Goal: Task Accomplishment & Management: Manage account settings

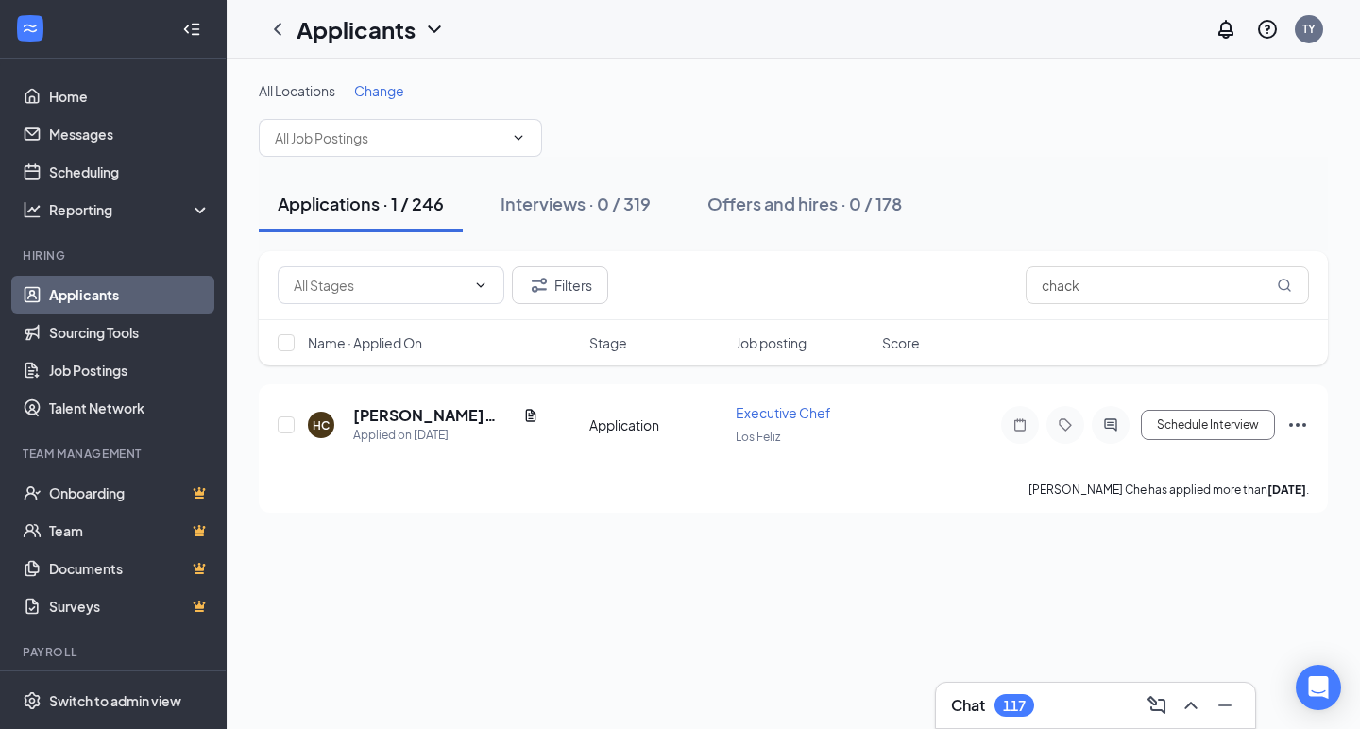
click at [109, 287] on link "Applicants" at bounding box center [129, 295] width 161 height 38
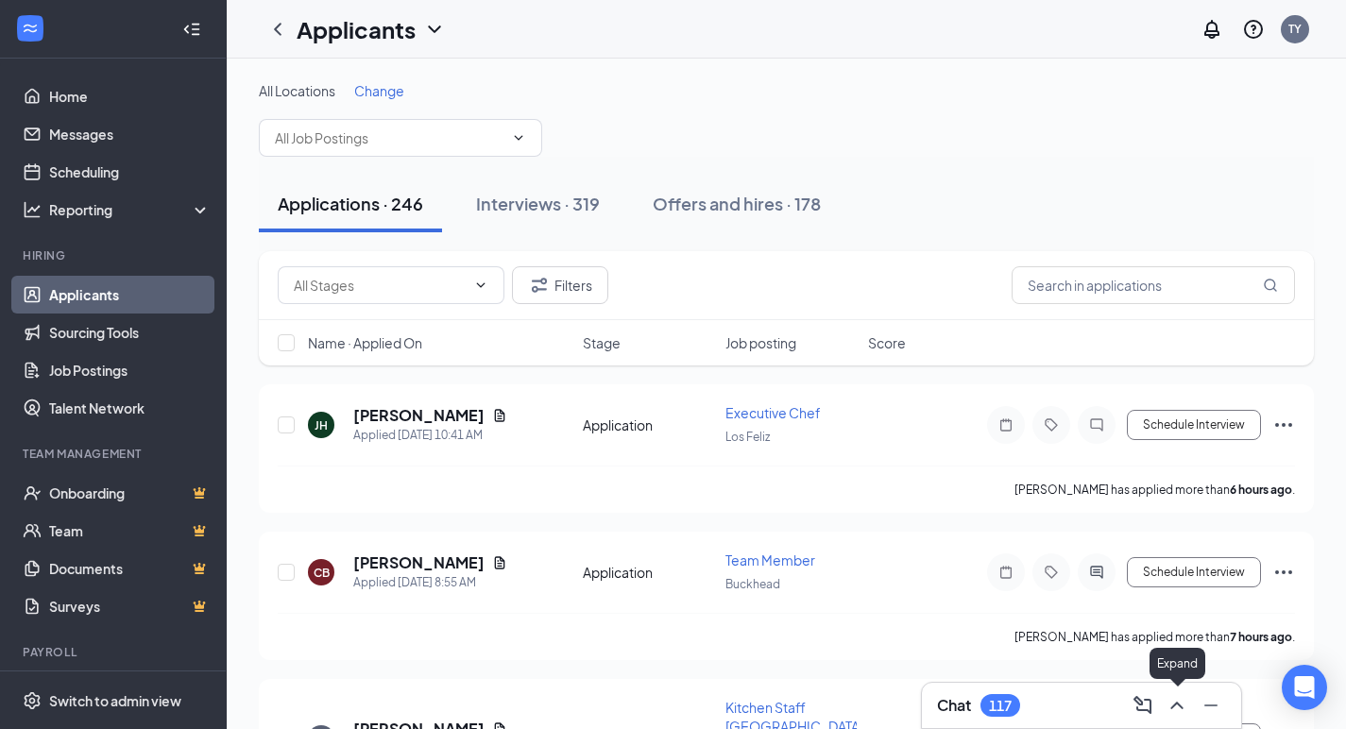
click at [1176, 710] on icon "ChevronUp" at bounding box center [1176, 705] width 23 height 23
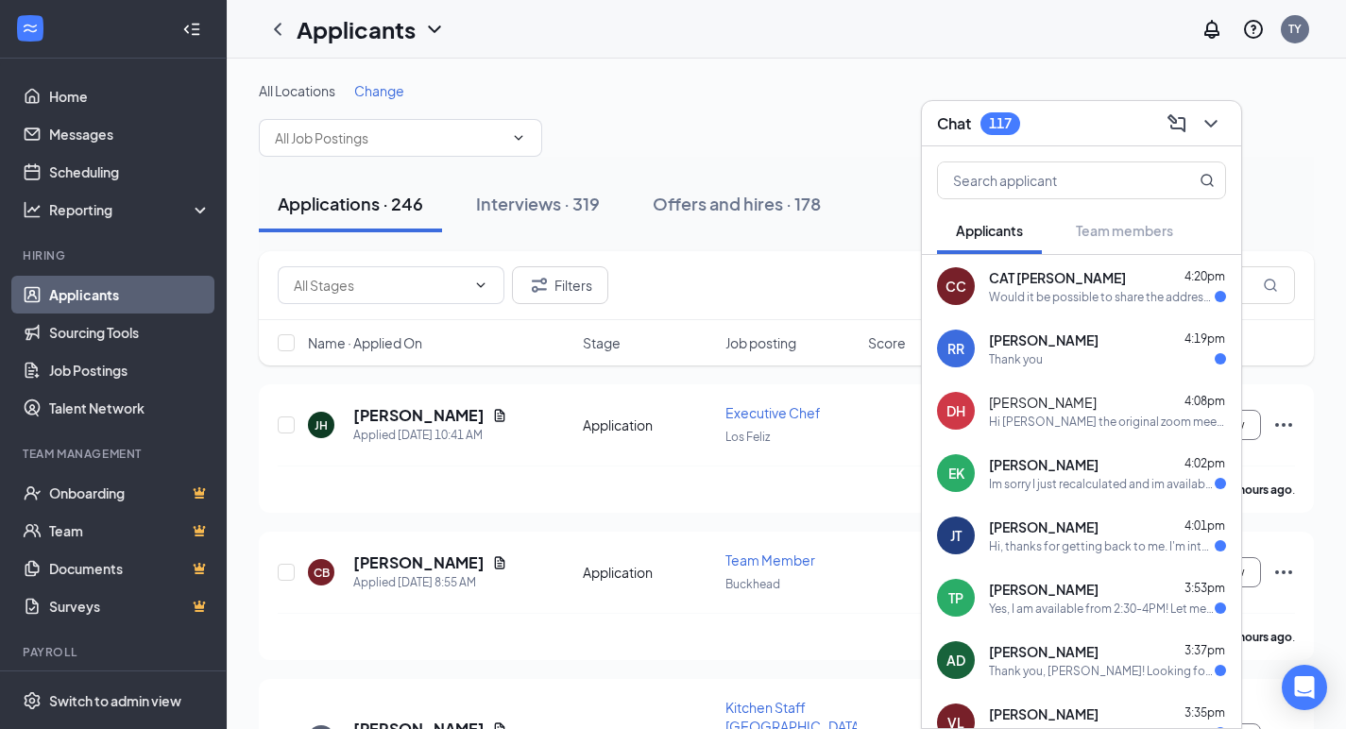
click at [831, 156] on div "All Locations Change" at bounding box center [786, 119] width 1055 height 76
click at [1212, 126] on icon "ChevronDown" at bounding box center [1210, 124] width 12 height 8
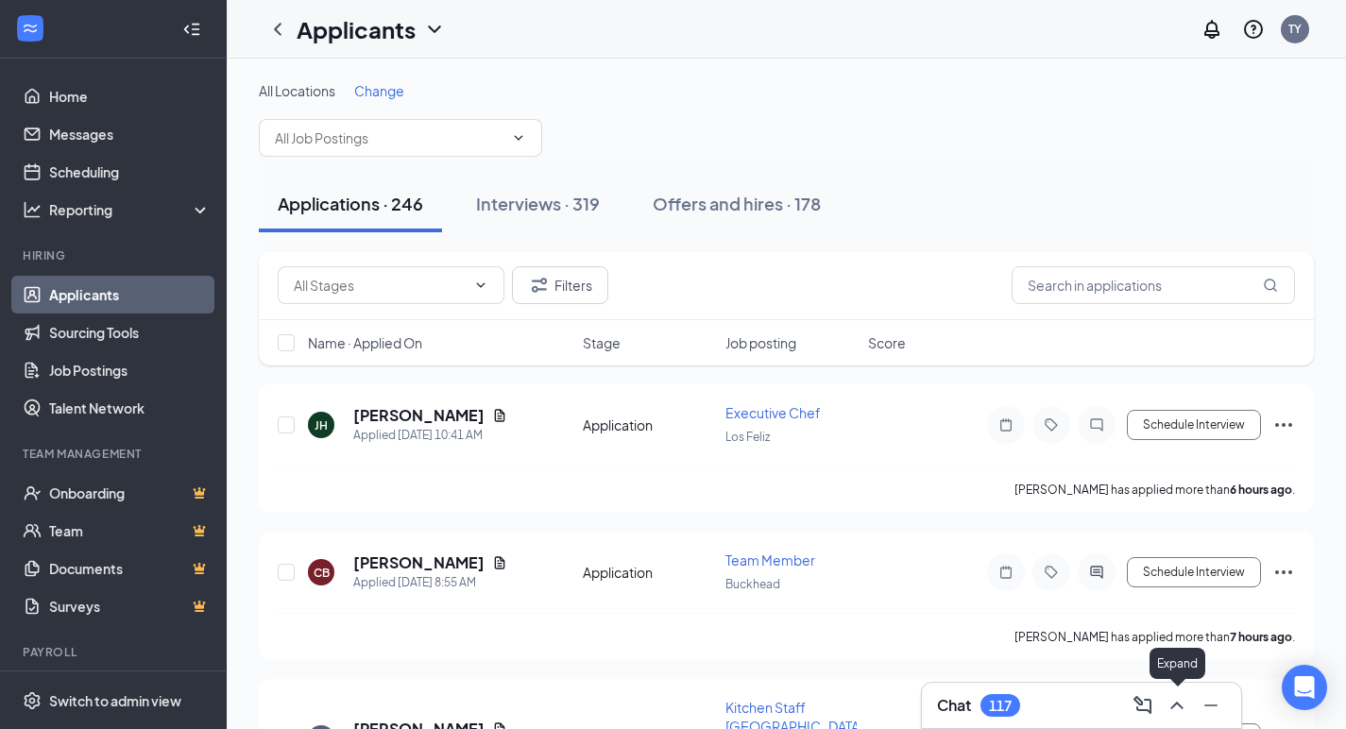
click at [1173, 698] on icon "ChevronUp" at bounding box center [1176, 705] width 23 height 23
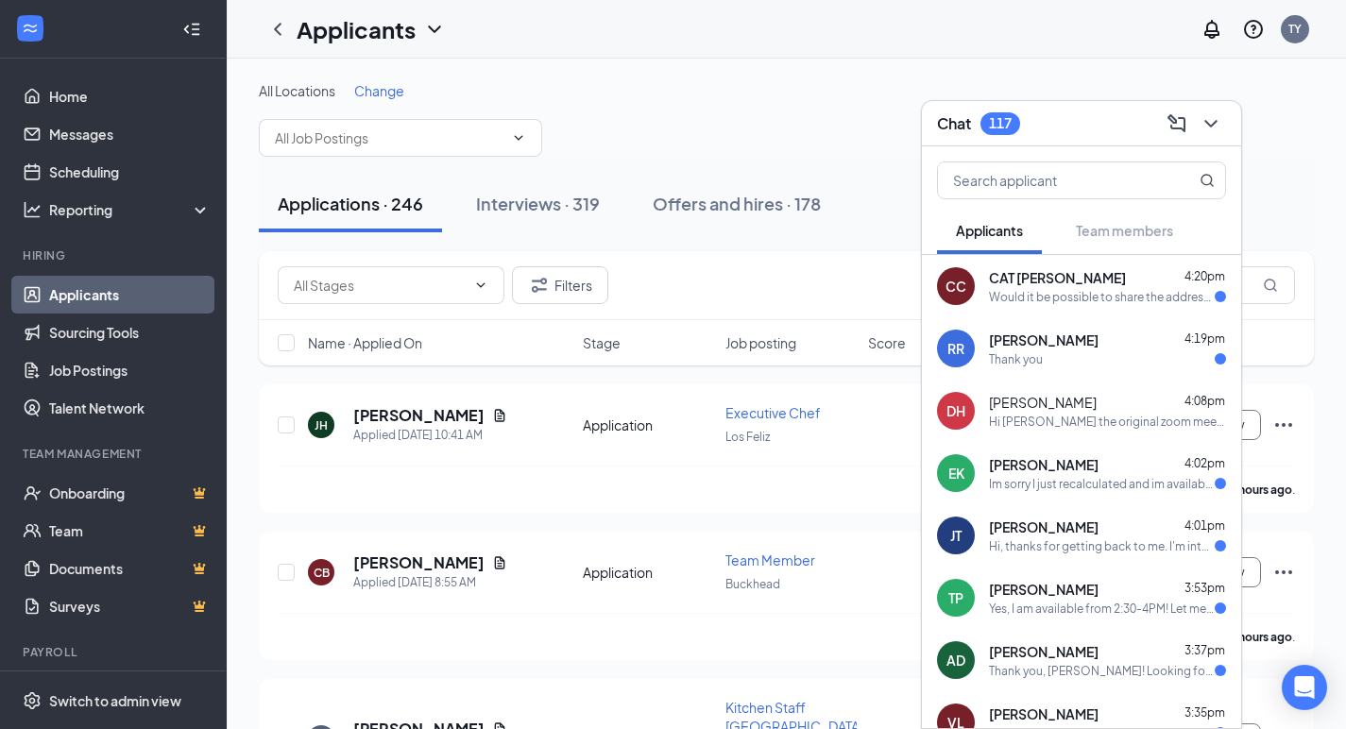
scroll to position [11, 0]
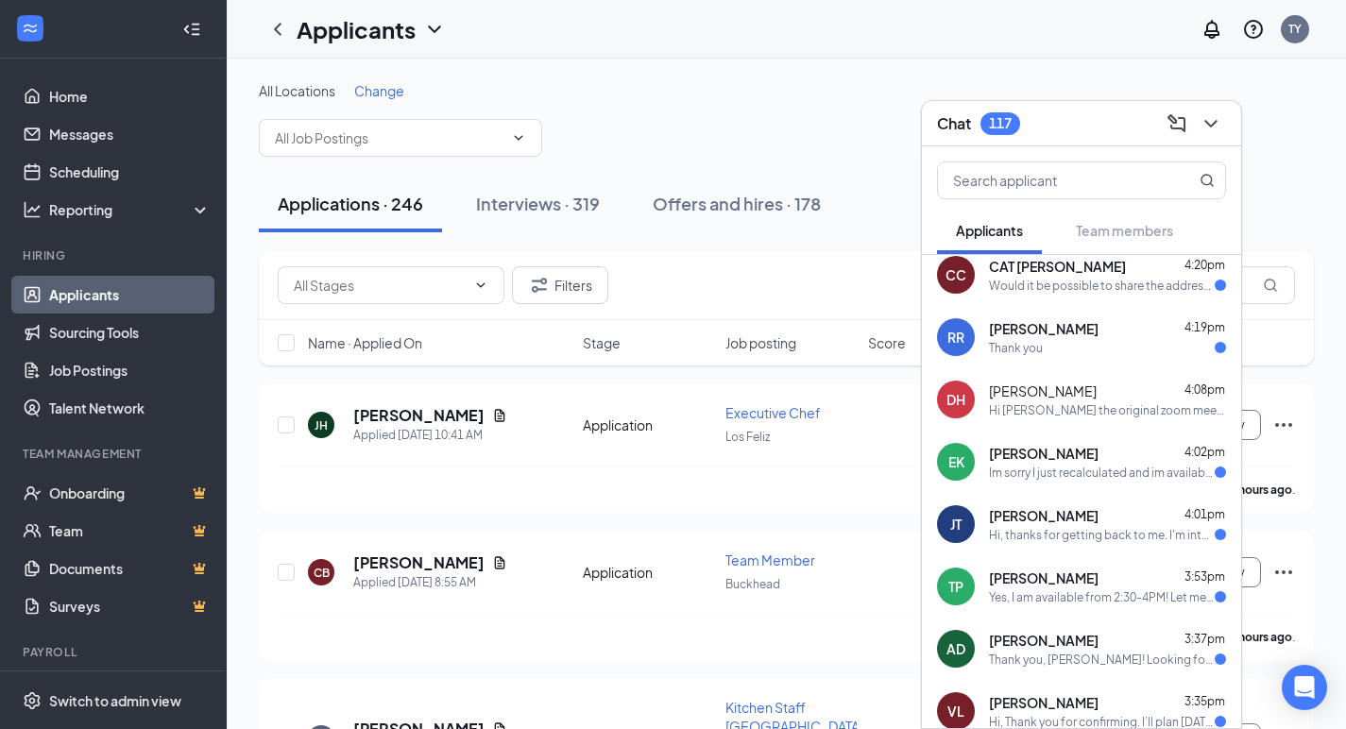
click at [1060, 516] on span "[PERSON_NAME]" at bounding box center [1044, 515] width 110 height 19
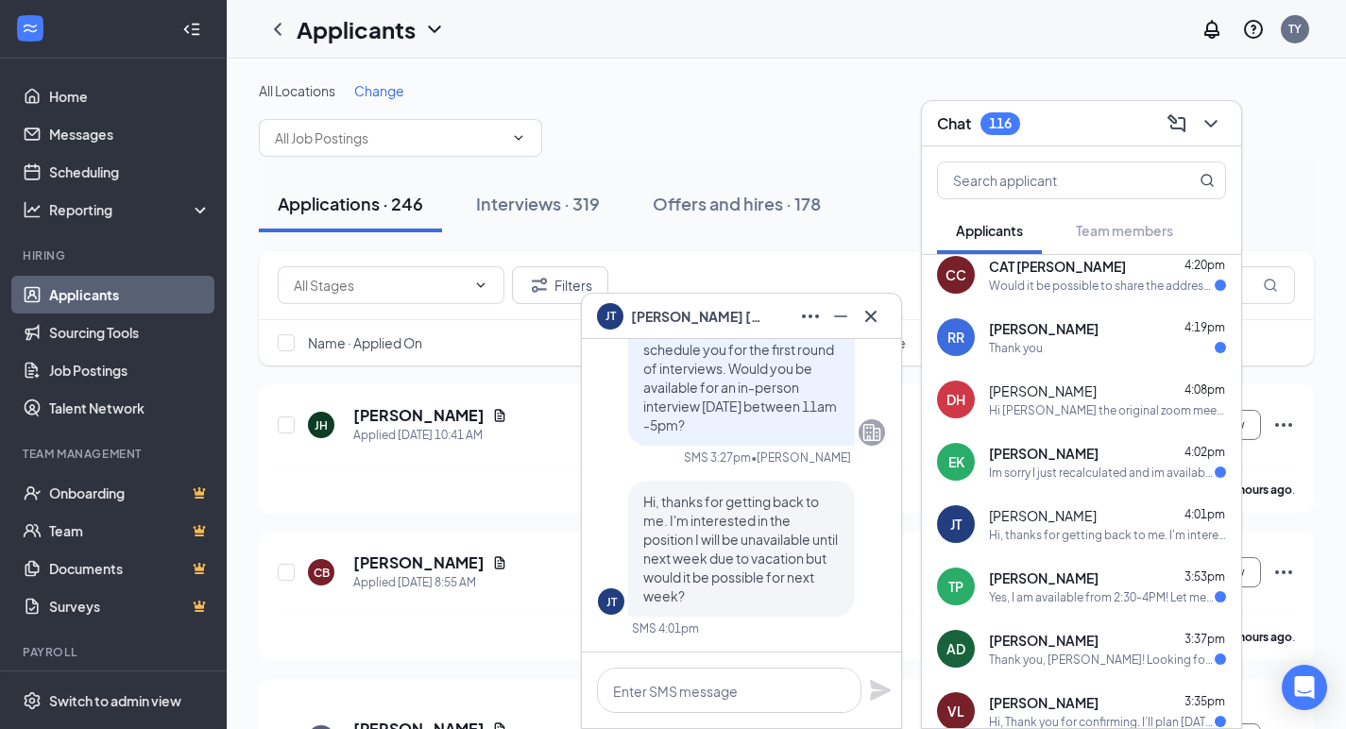
click at [652, 306] on span "[PERSON_NAME]" at bounding box center [697, 316] width 132 height 21
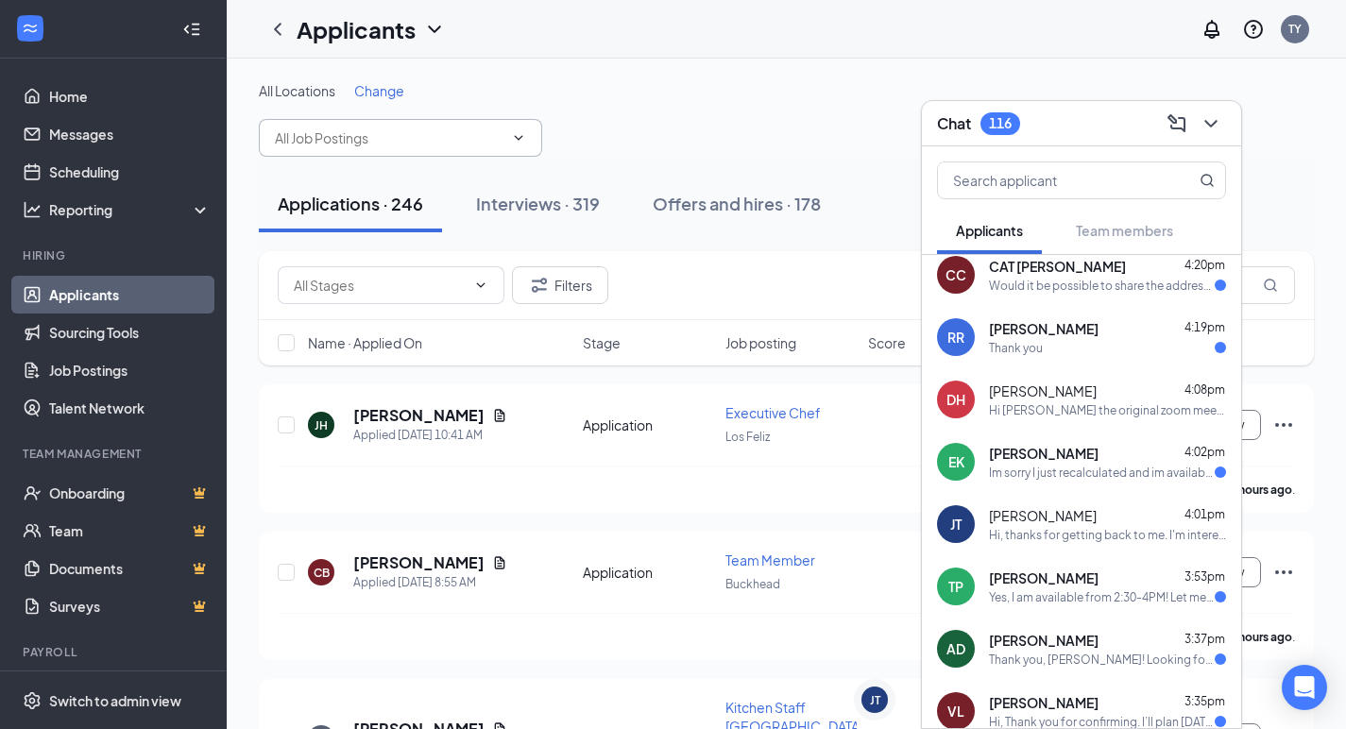
click at [417, 137] on input "text" at bounding box center [389, 137] width 229 height 21
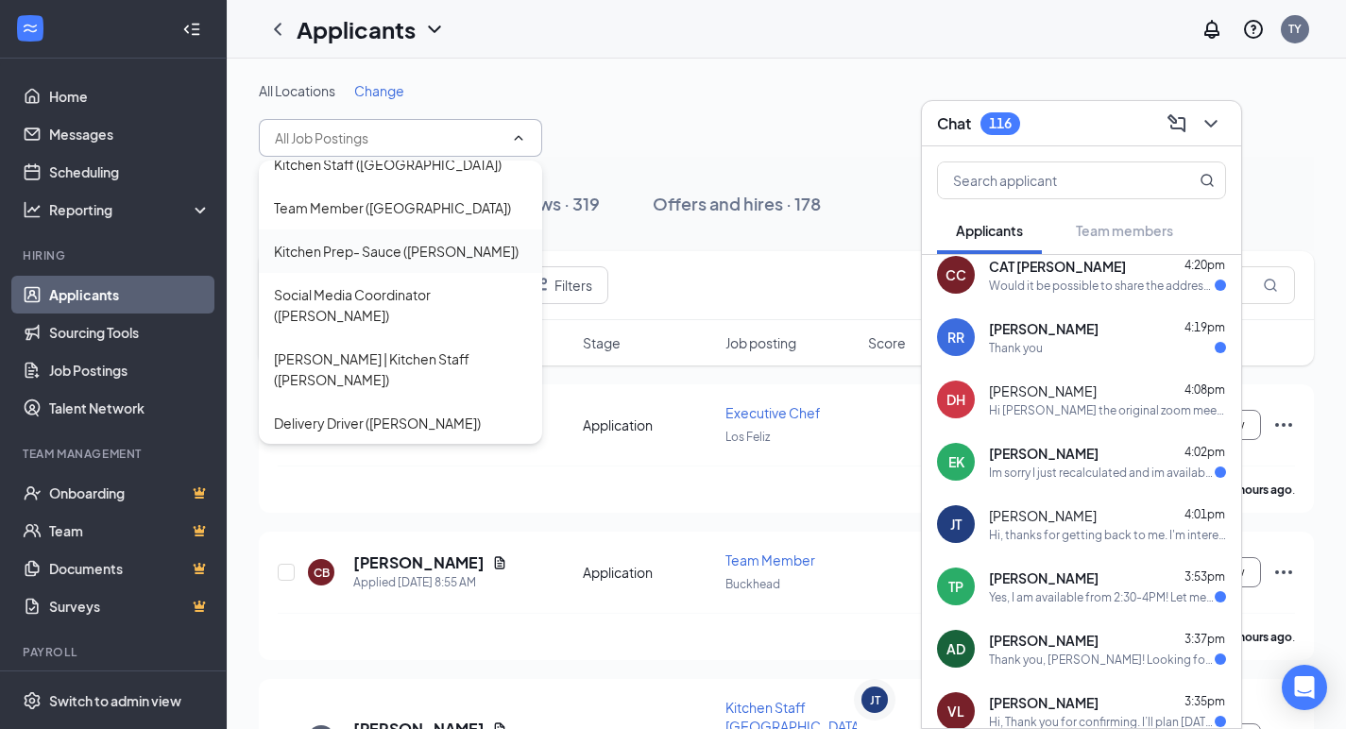
scroll to position [138, 0]
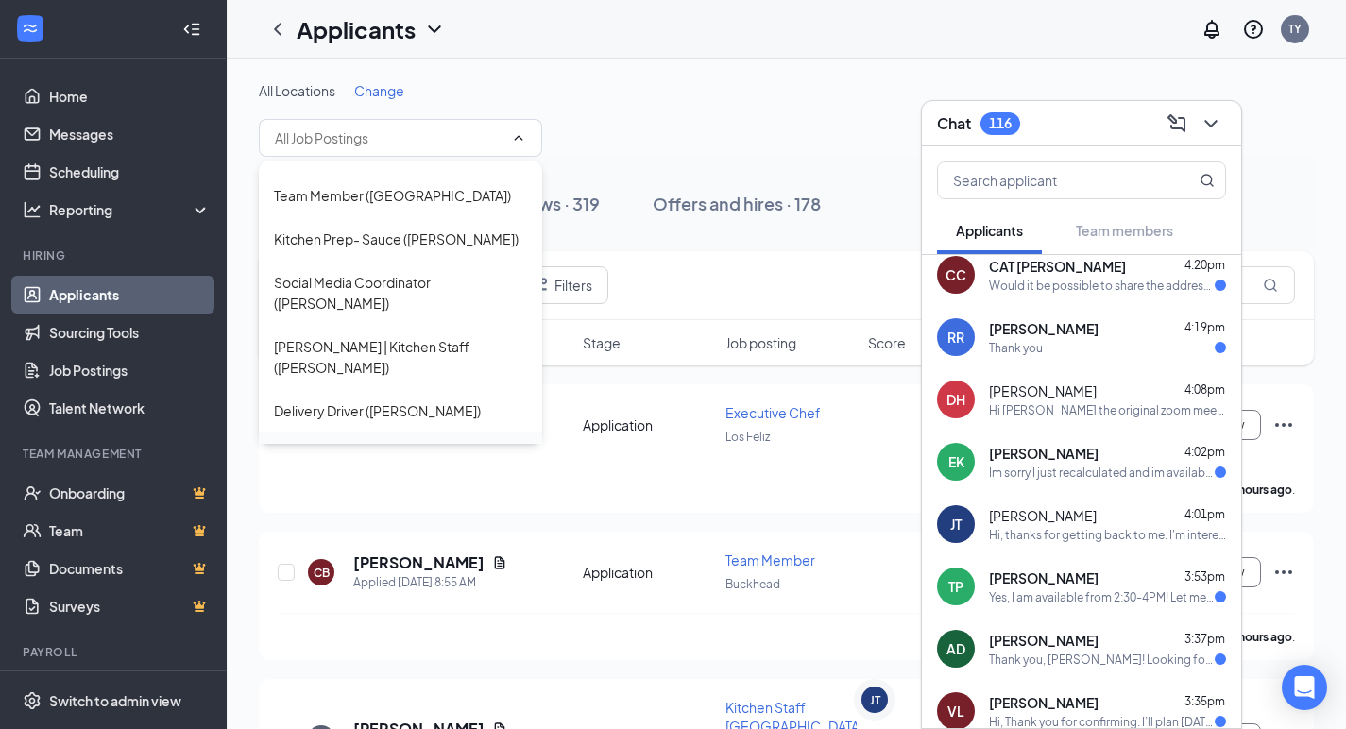
click at [346, 444] on div "Human Resource Generalist ([PERSON_NAME])" at bounding box center [400, 465] width 253 height 42
type input "Human Resource Generalist ([PERSON_NAME])"
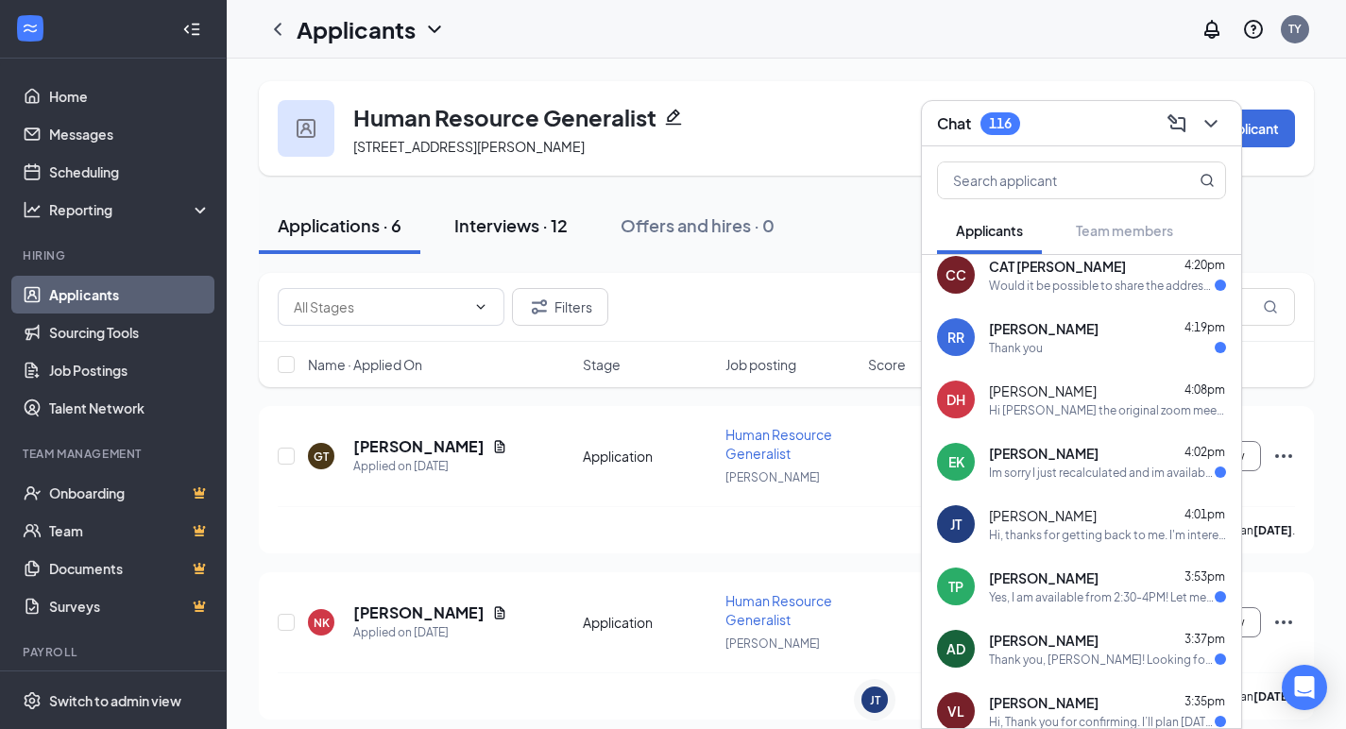
click at [528, 229] on div "Interviews · 12" at bounding box center [510, 225] width 113 height 24
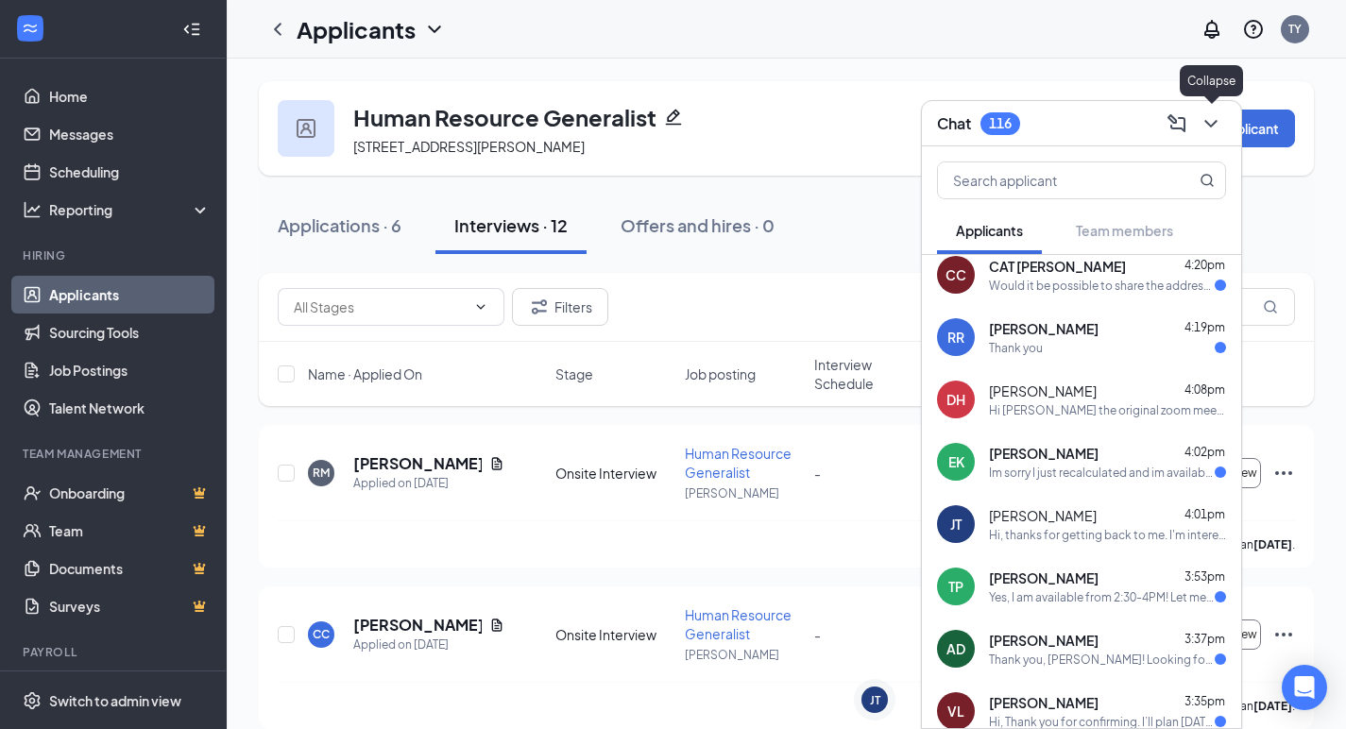
click at [1207, 113] on icon "ChevronDown" at bounding box center [1210, 123] width 23 height 23
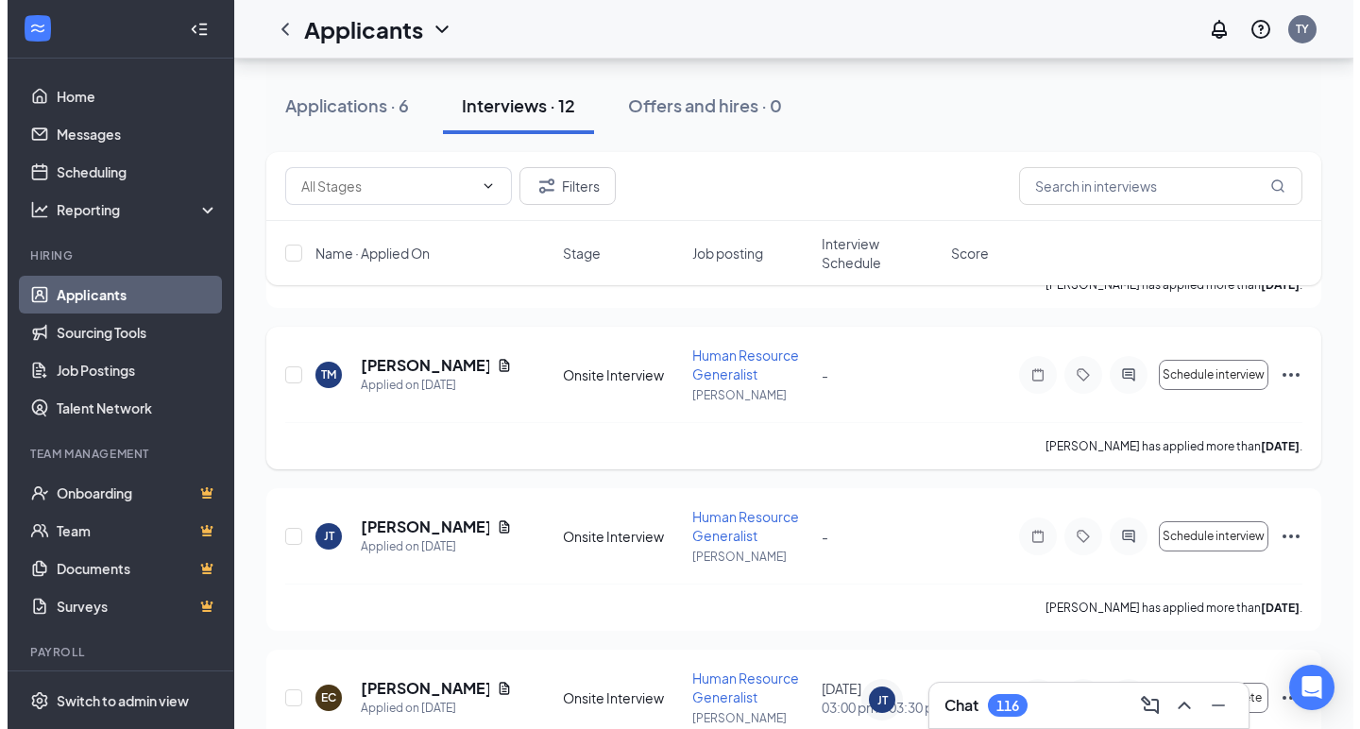
scroll to position [1415, 0]
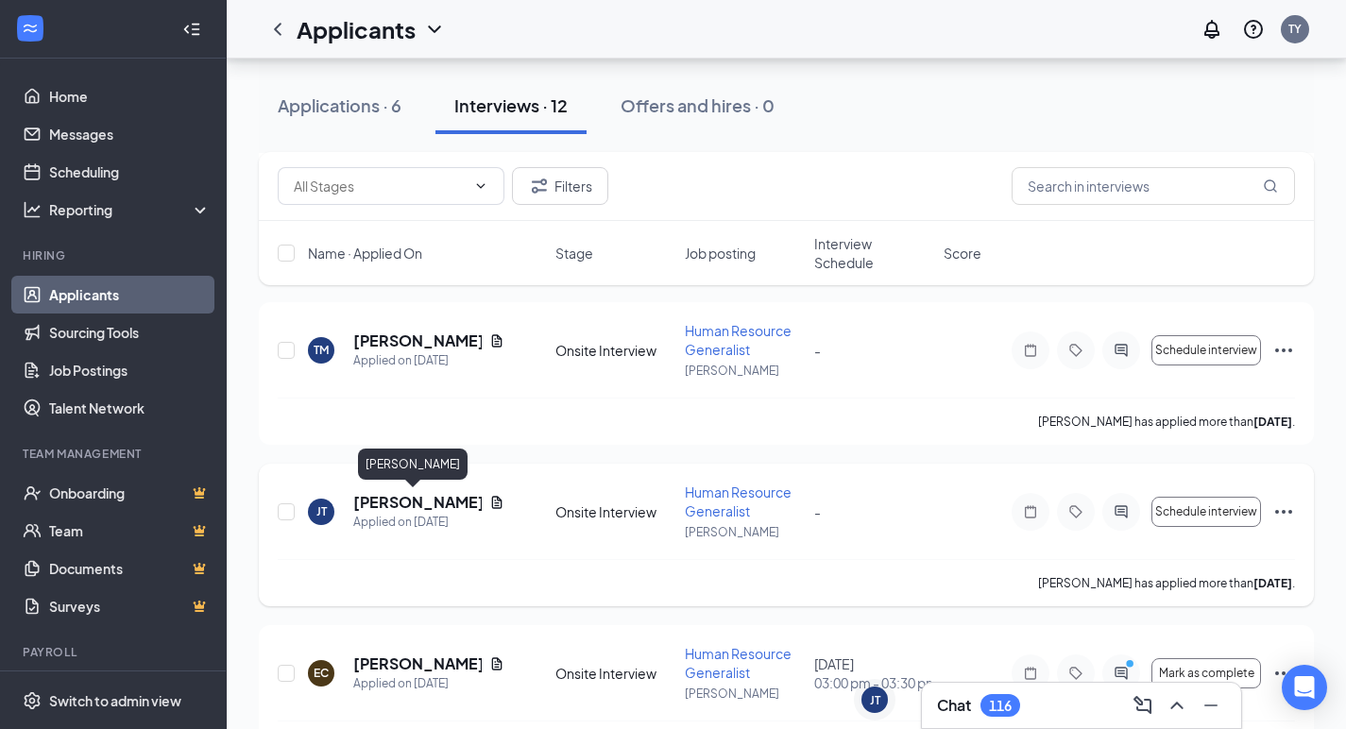
click at [411, 499] on h5 "[PERSON_NAME]" at bounding box center [417, 502] width 128 height 21
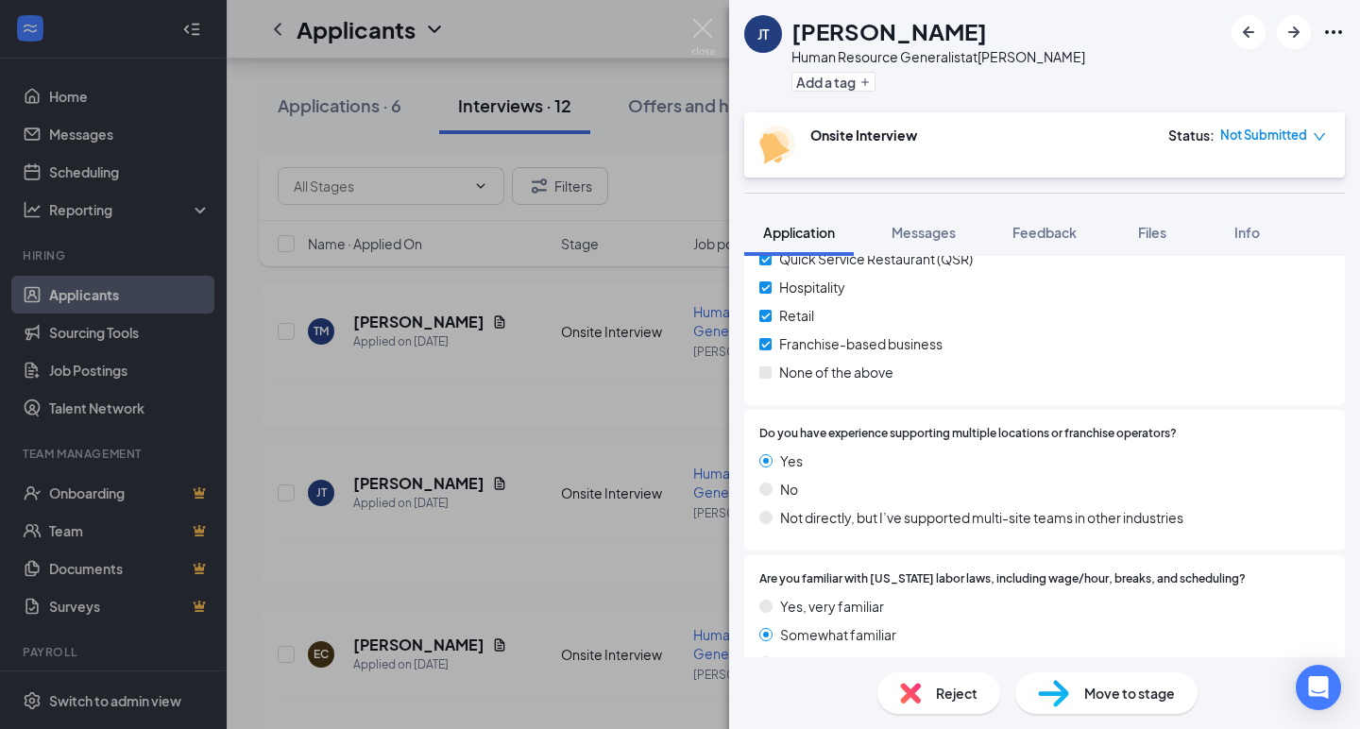
scroll to position [1139, 0]
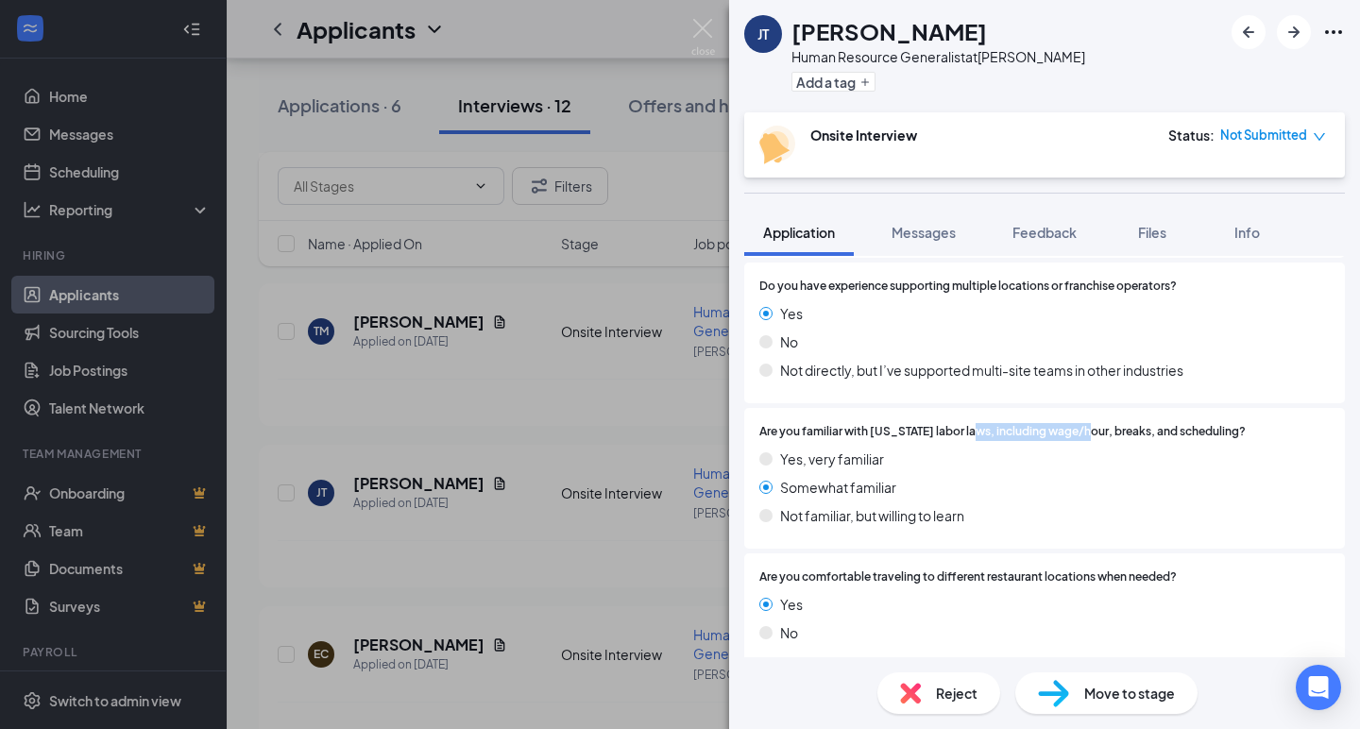
drag, startPoint x: 966, startPoint y: 422, endPoint x: 1100, endPoint y: 432, distance: 134.5
click at [1087, 429] on span "Are you familiar with [US_STATE] labor laws, including wage/hour, breaks, and s…" at bounding box center [1002, 432] width 486 height 18
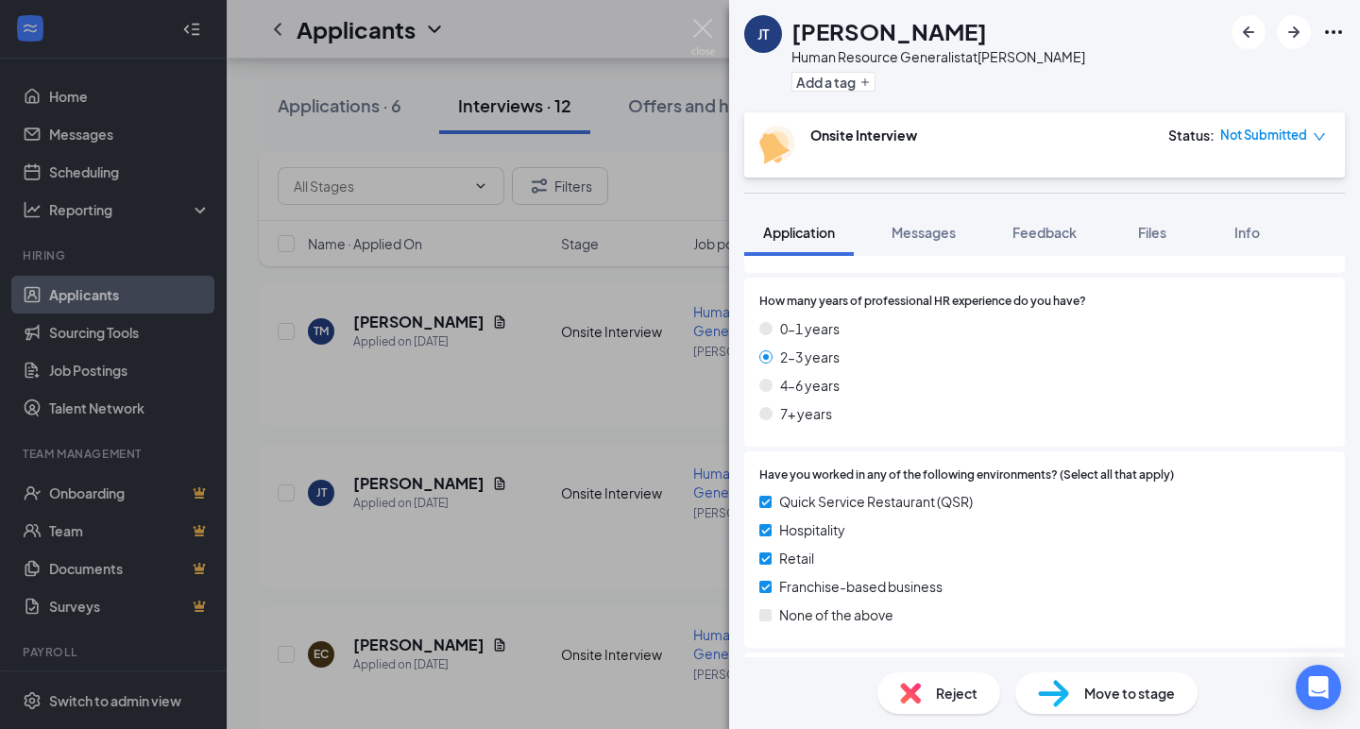
scroll to position [1174, 0]
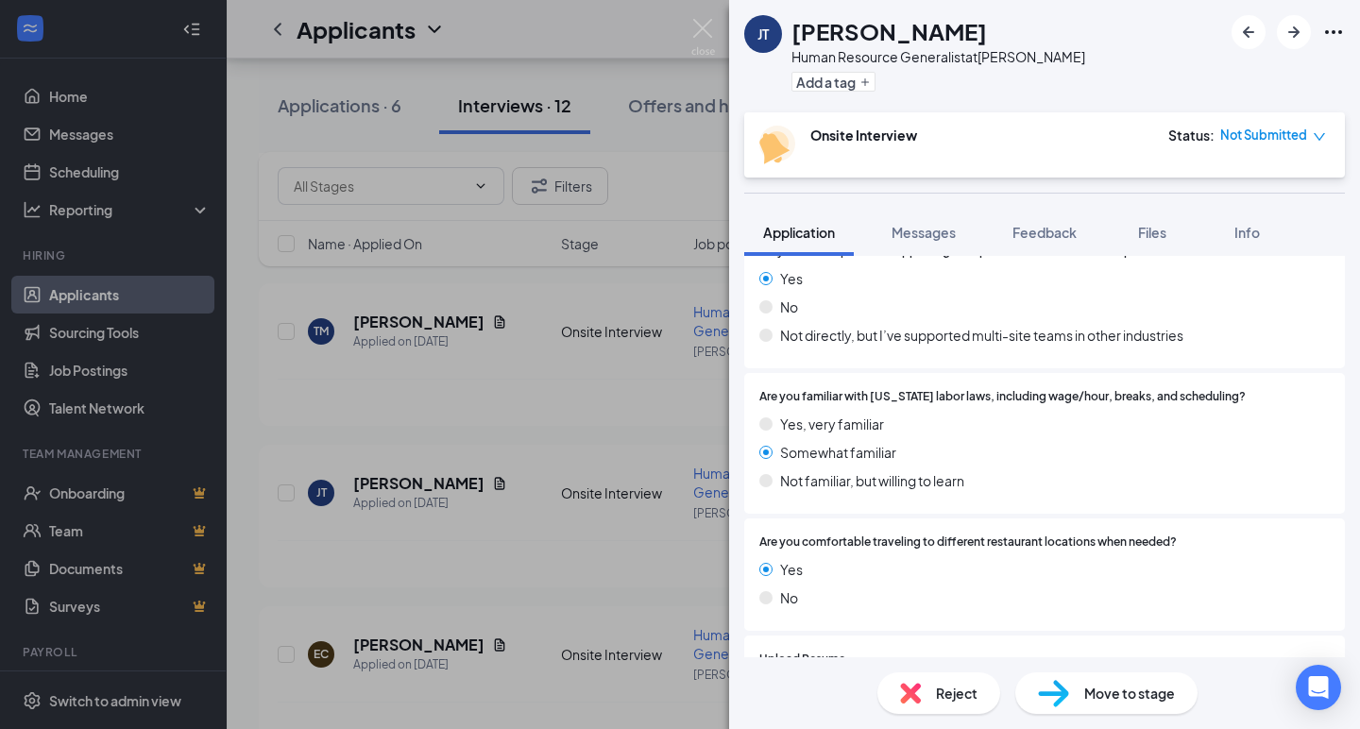
click at [1043, 534] on span "Are you comfortable traveling to different restaurant locations when needed?" at bounding box center [967, 543] width 417 height 18
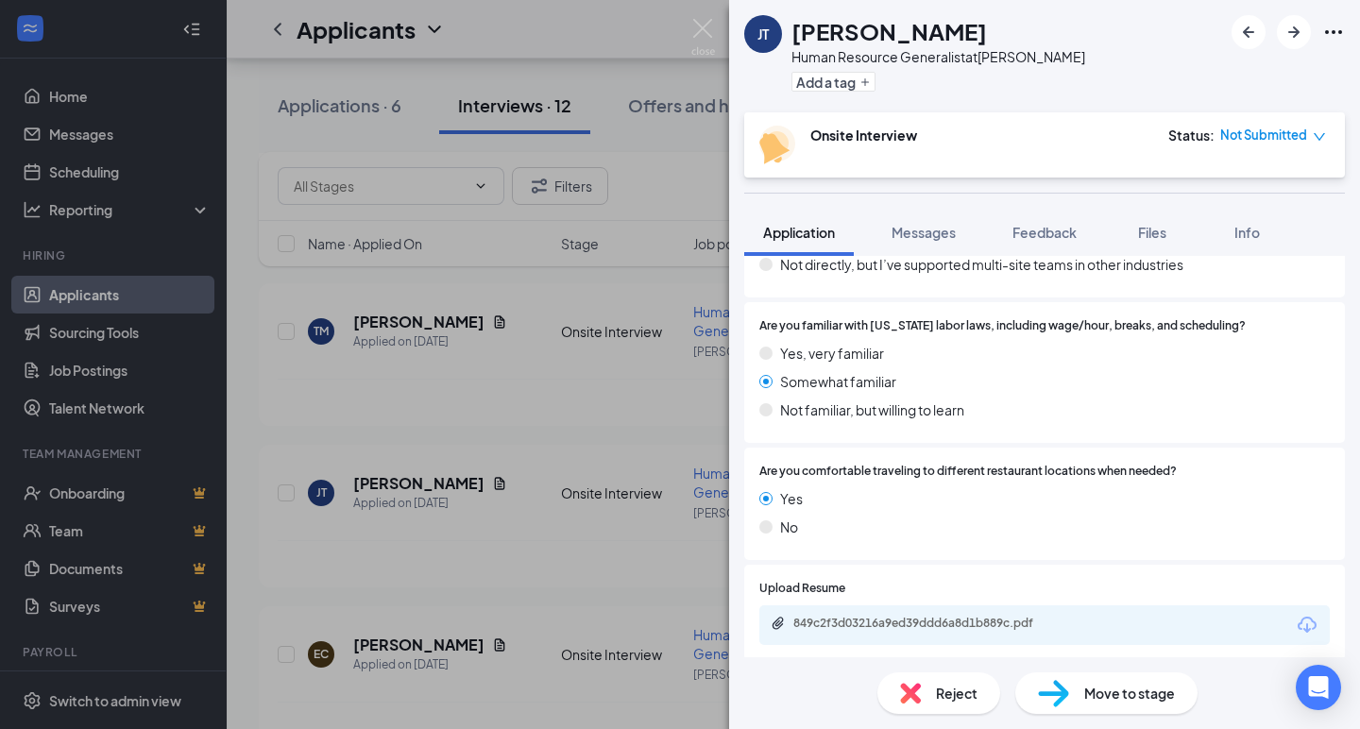
click at [967, 626] on div "849c2f3d03216a9ed39ddd6a8d1b889c.pdf" at bounding box center [1044, 625] width 570 height 40
click at [967, 616] on div "849c2f3d03216a9ed39ddd6a8d1b889c.pdf" at bounding box center [925, 623] width 264 height 15
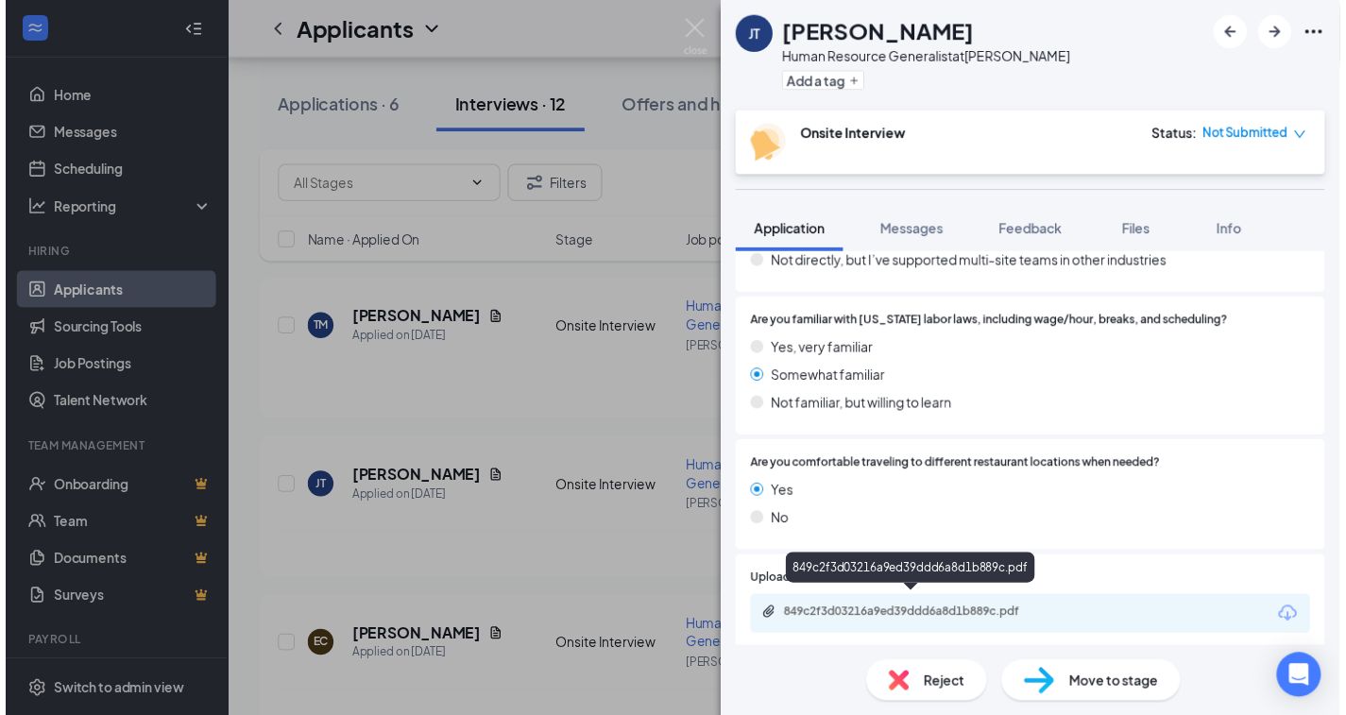
scroll to position [1237, 0]
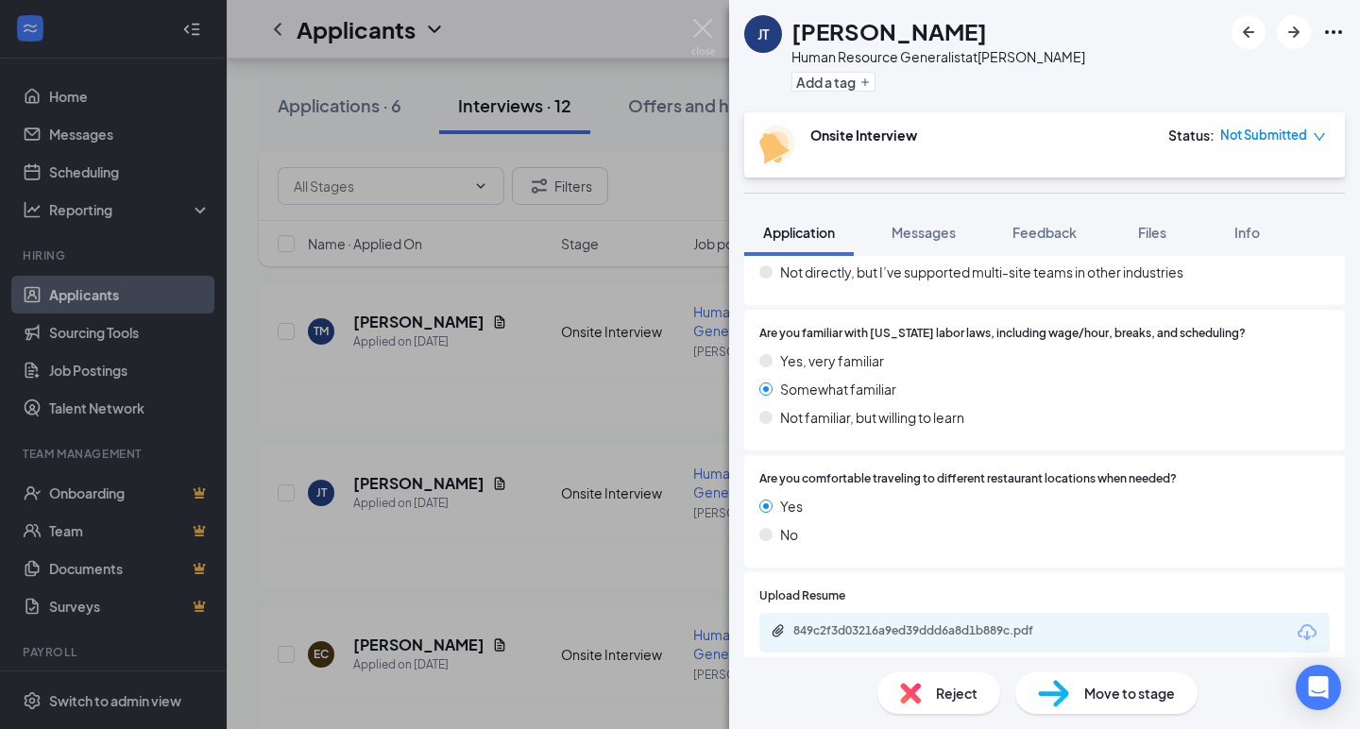
click at [582, 504] on div "[PERSON_NAME] Human Resource Generalist at [PERSON_NAME] Add a tag Onsite Inter…" at bounding box center [680, 364] width 1360 height 729
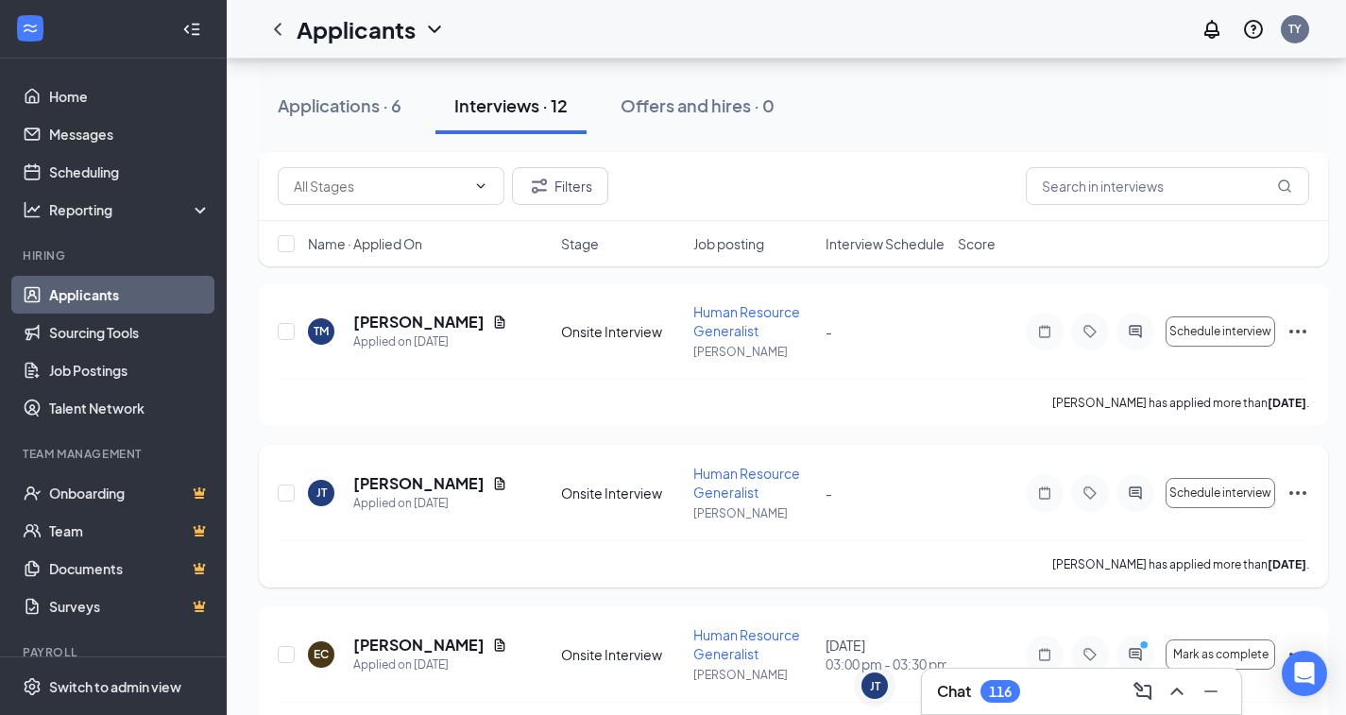
scroll to position [1633, 0]
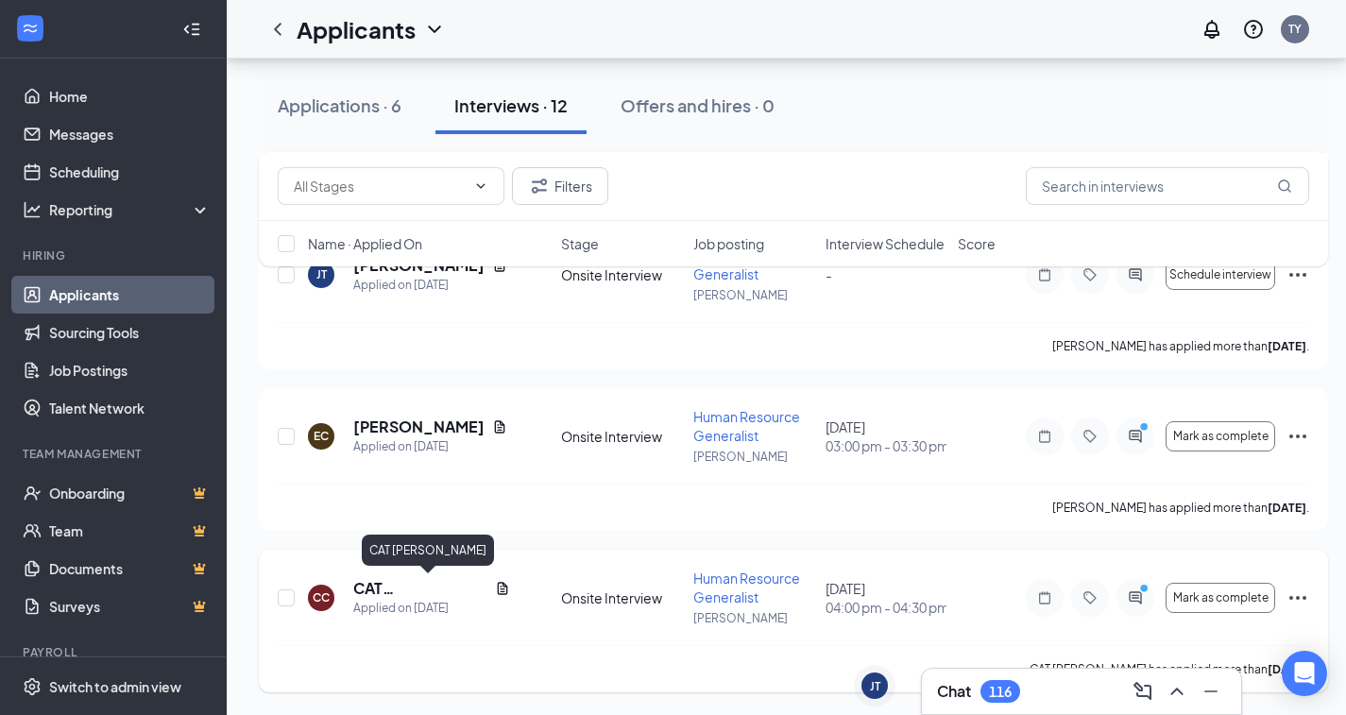
click at [426, 580] on h5 "CAT [PERSON_NAME]" at bounding box center [420, 588] width 134 height 21
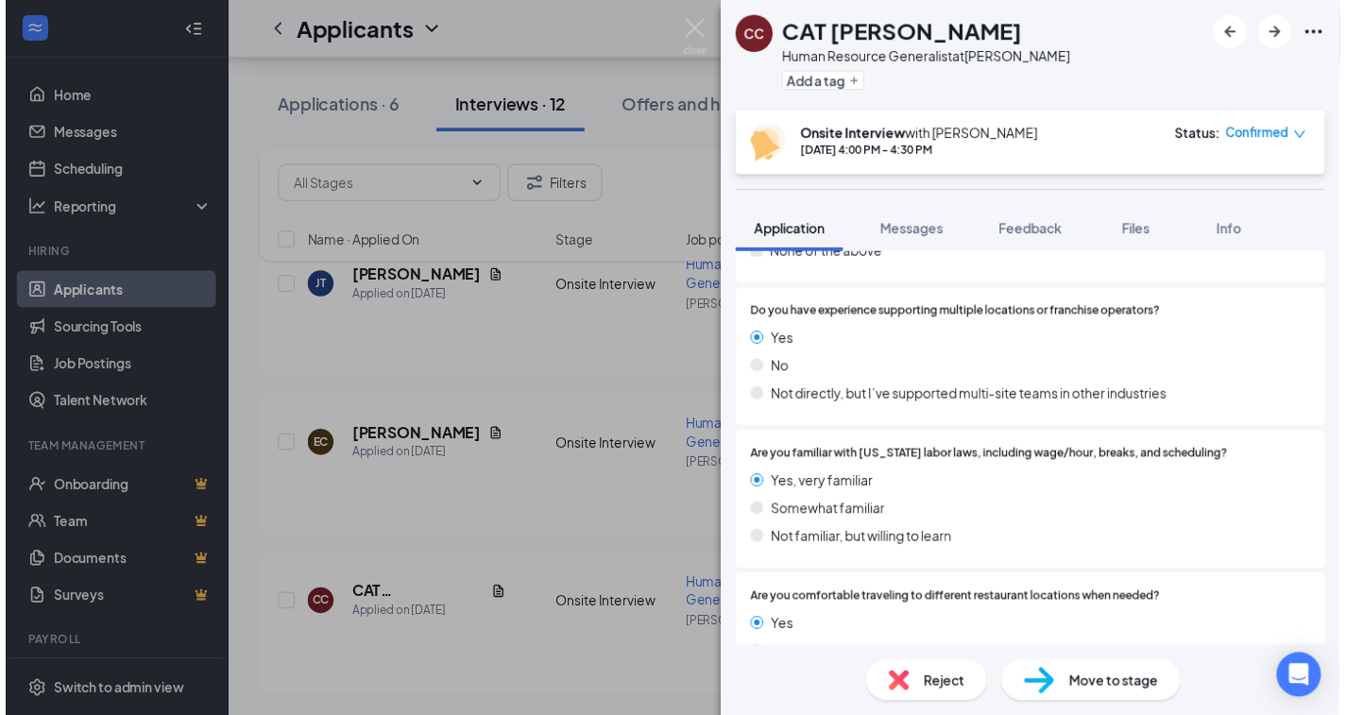
scroll to position [1245, 0]
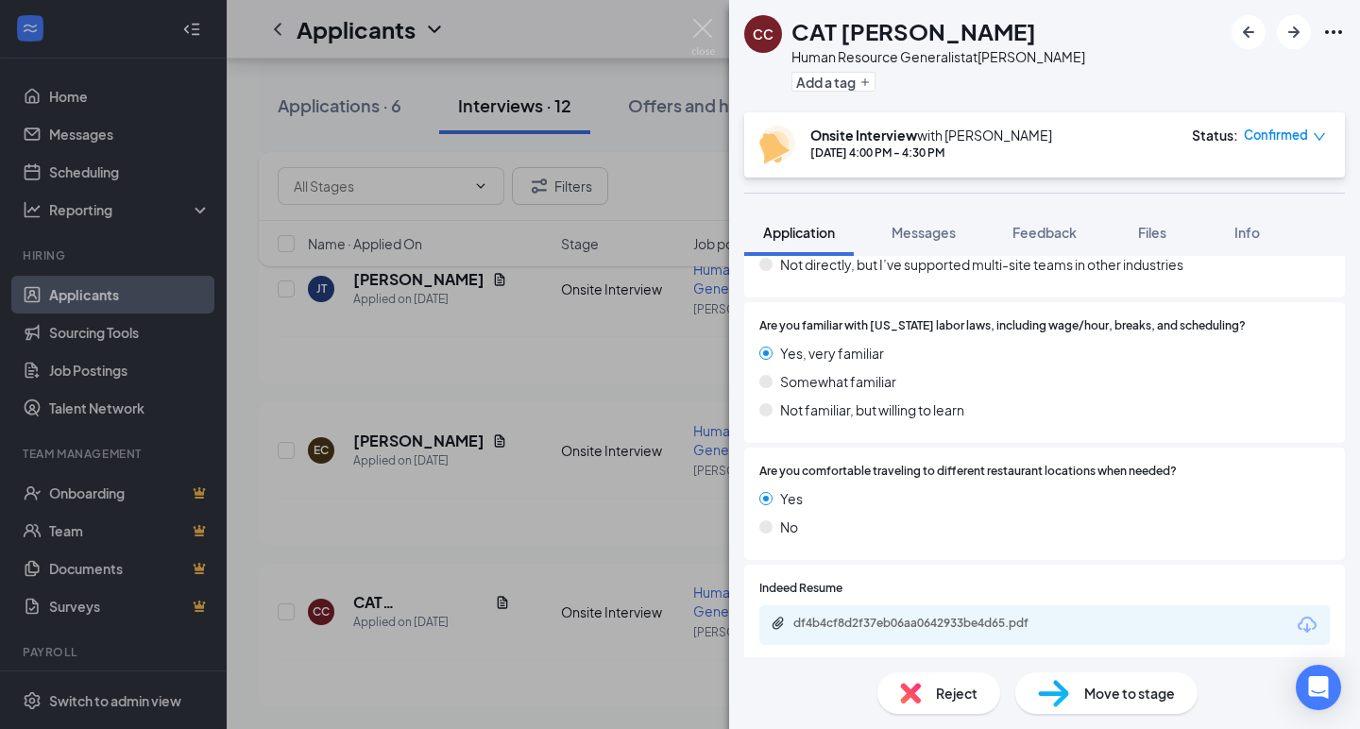
click at [889, 616] on div "df4b4cf8d2f37eb06aa0642933be4d65.pdf" at bounding box center [925, 623] width 264 height 15
click at [607, 398] on div "CC CAT [PERSON_NAME] Human Resource Generalist at [PERSON_NAME] Add a tag Onsit…" at bounding box center [680, 364] width 1360 height 729
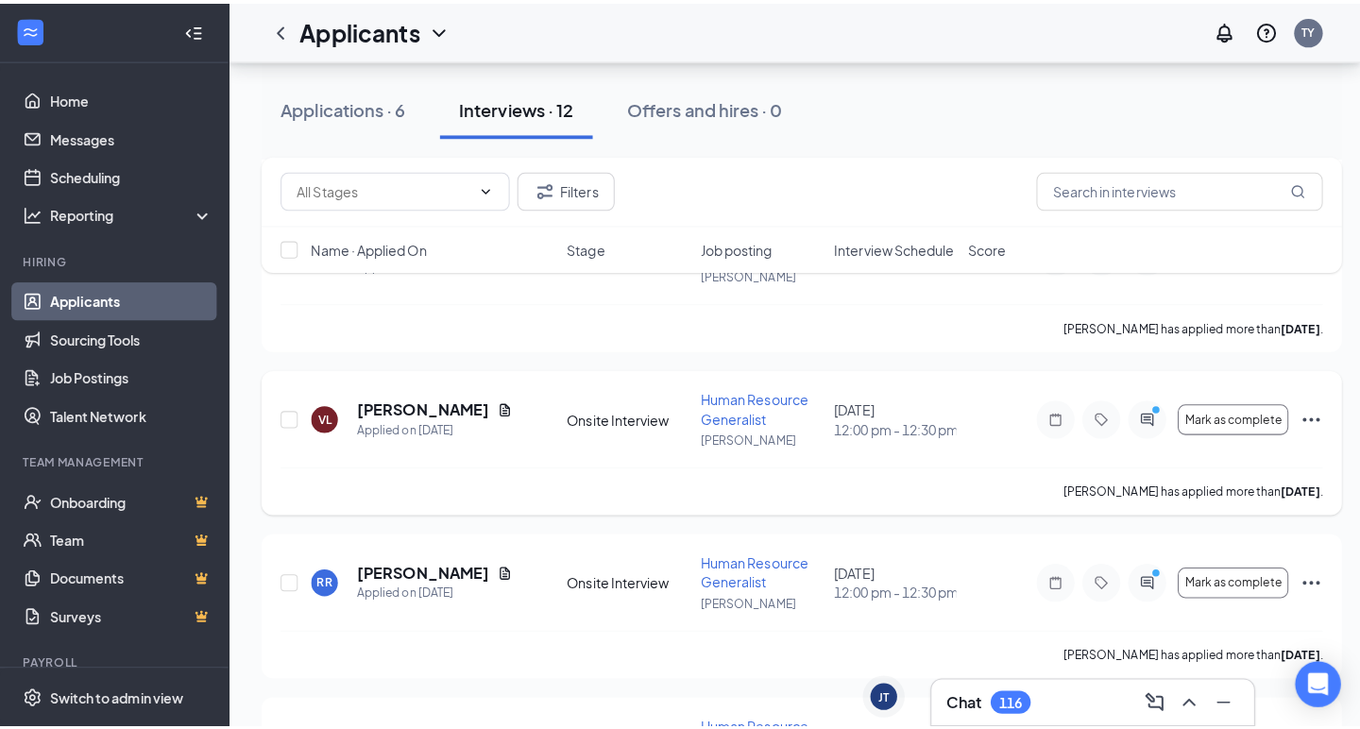
scroll to position [310, 0]
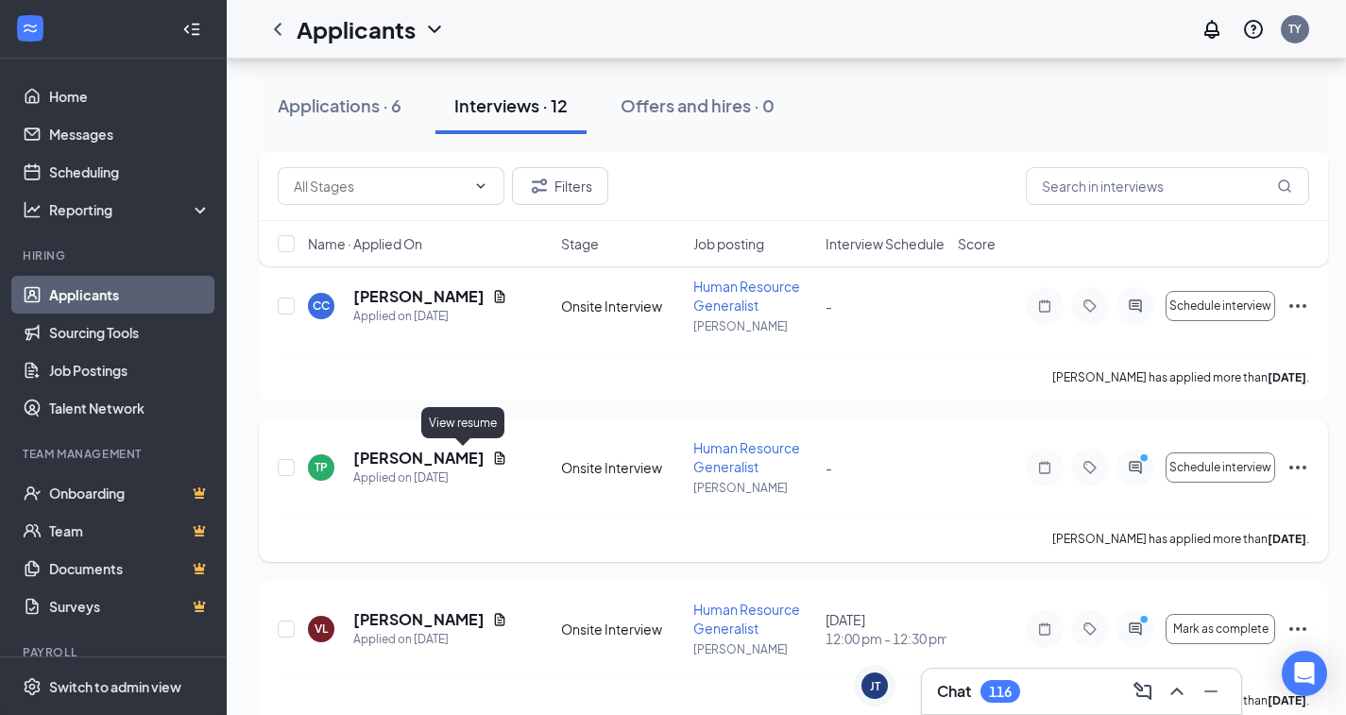
click at [495, 455] on icon "Document" at bounding box center [500, 457] width 10 height 12
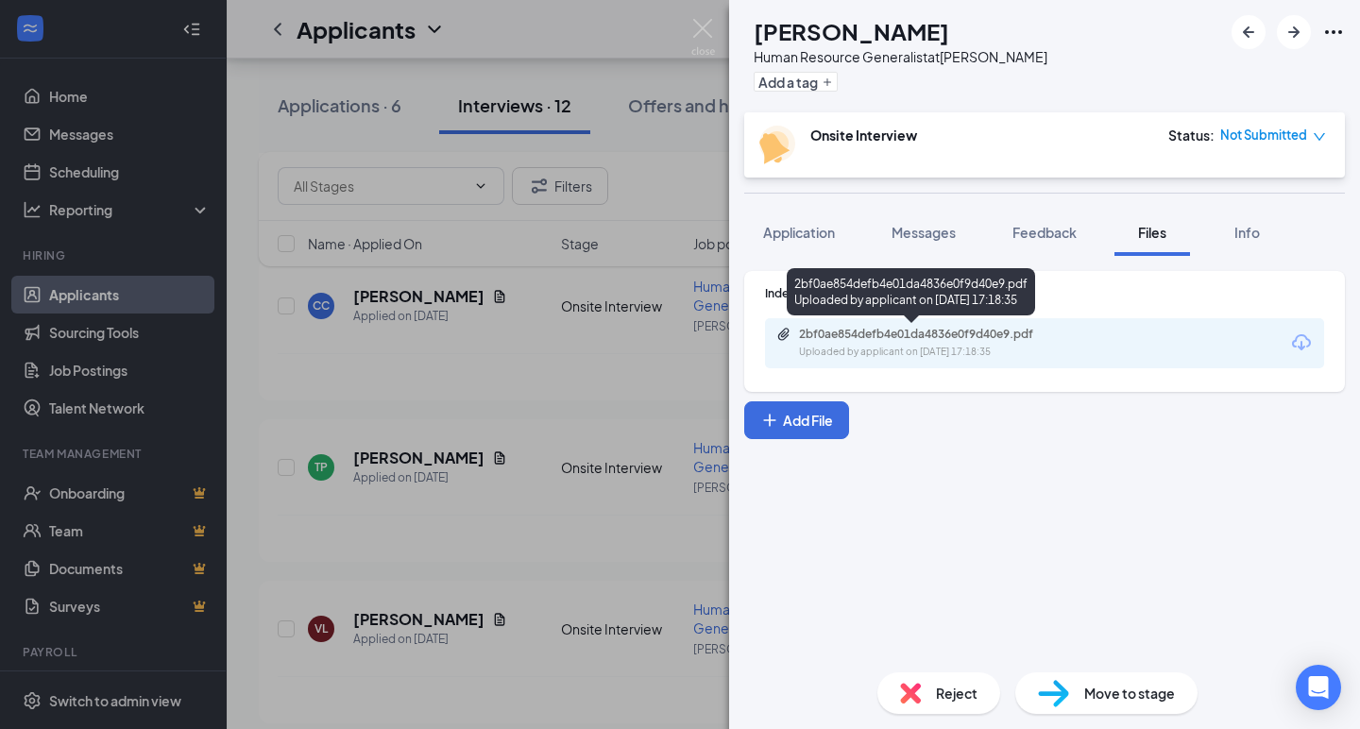
click at [899, 357] on div "Uploaded by applicant on [DATE] 17:18:35" at bounding box center [940, 352] width 283 height 15
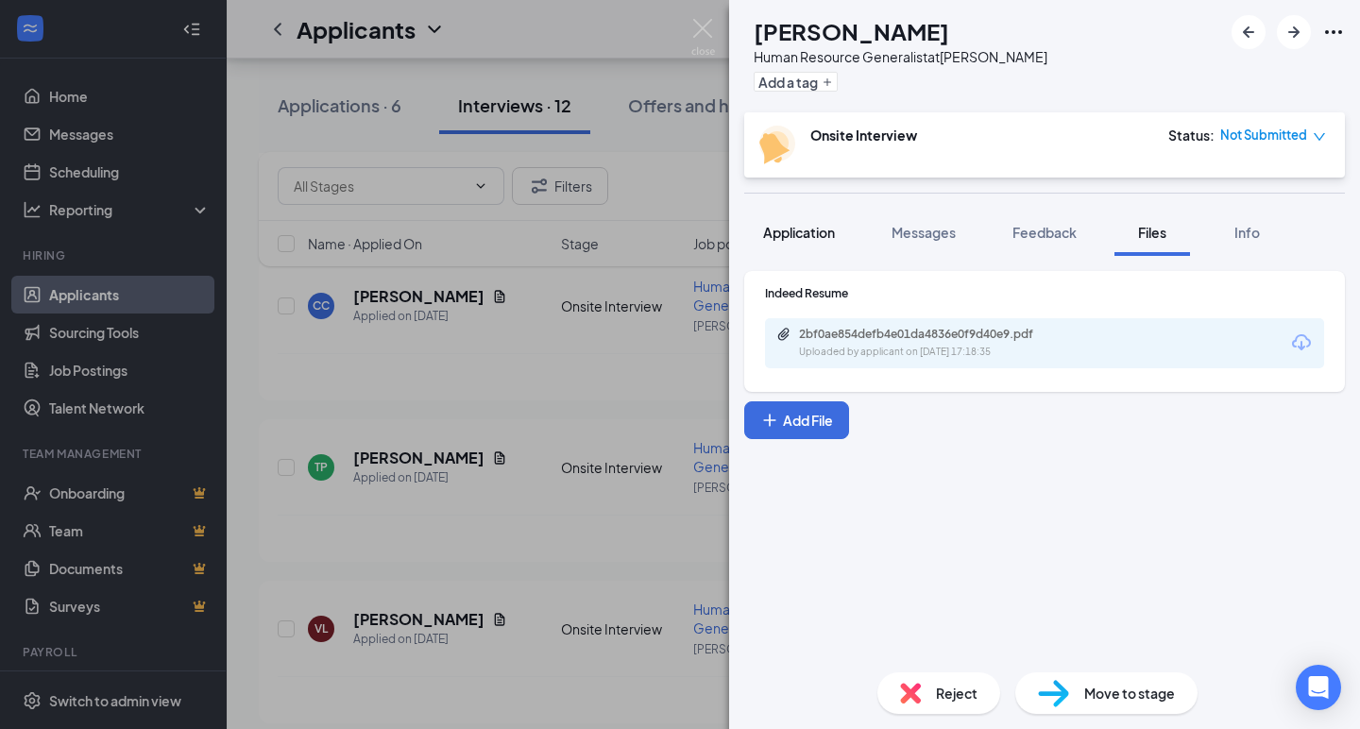
click at [806, 221] on button "Application" at bounding box center [799, 232] width 110 height 47
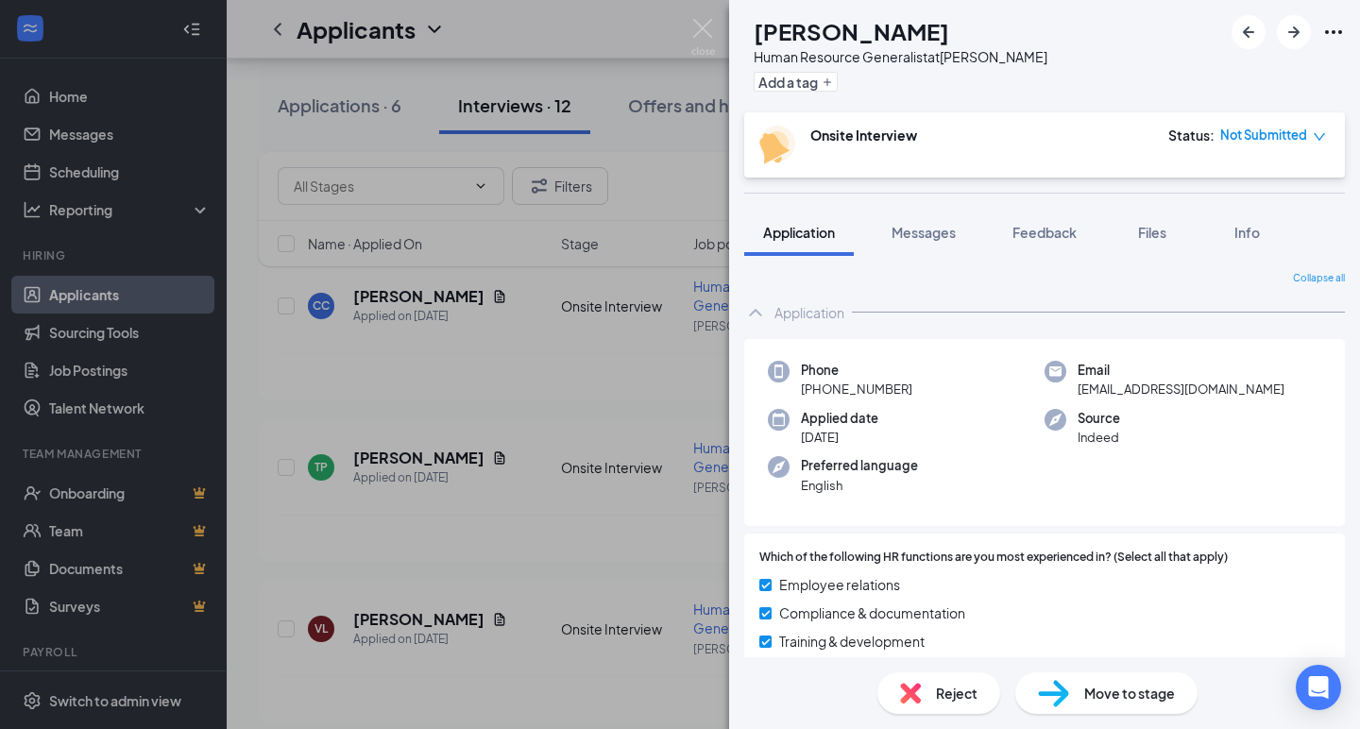
click at [535, 447] on div "TP [PERSON_NAME] Human Resource Generalist at [PERSON_NAME] Add a tag Onsite In…" at bounding box center [680, 364] width 1360 height 729
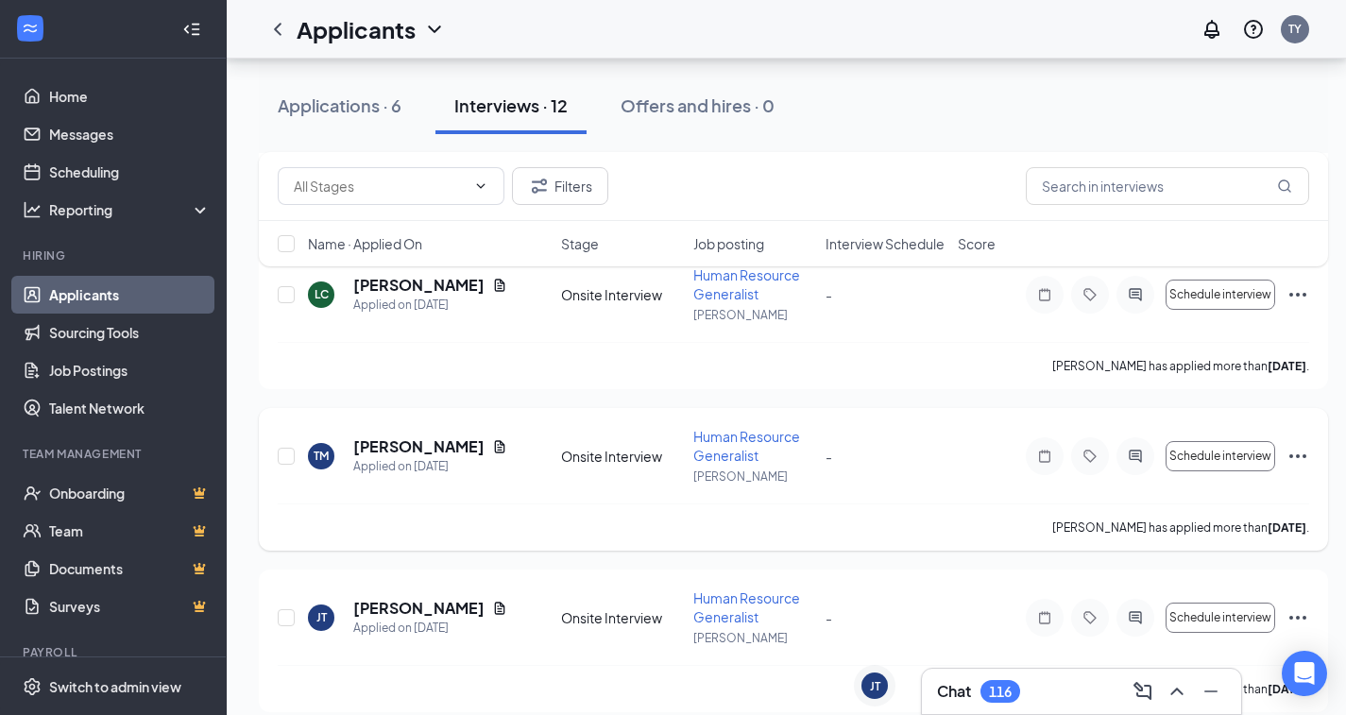
scroll to position [1633, 0]
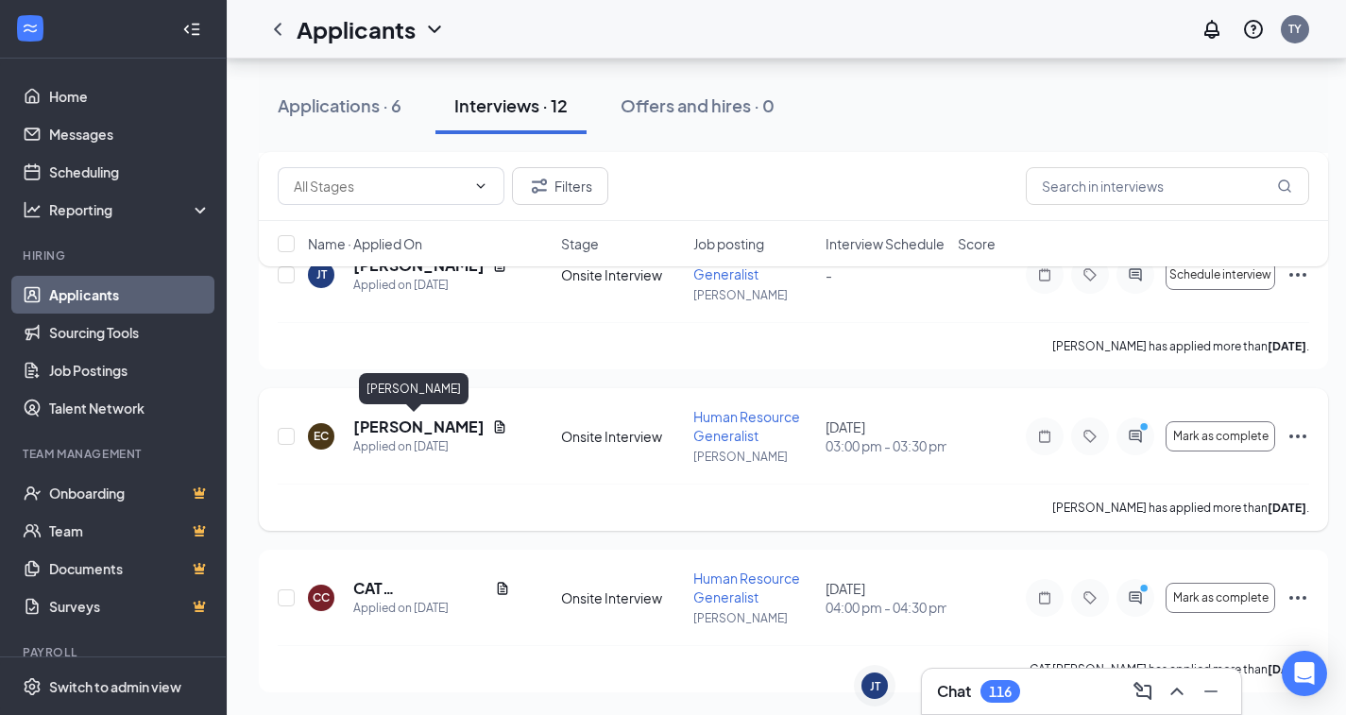
click at [390, 423] on h5 "[PERSON_NAME]" at bounding box center [418, 426] width 131 height 21
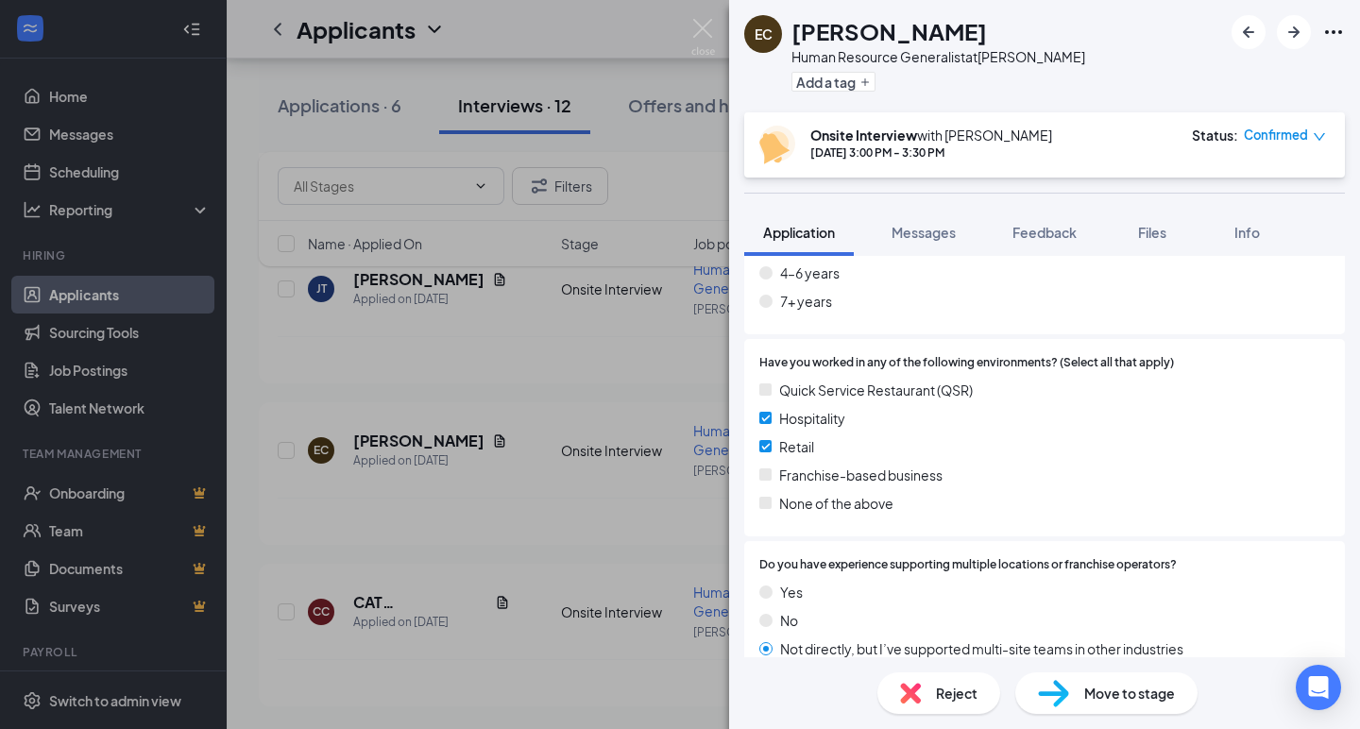
scroll to position [1006, 0]
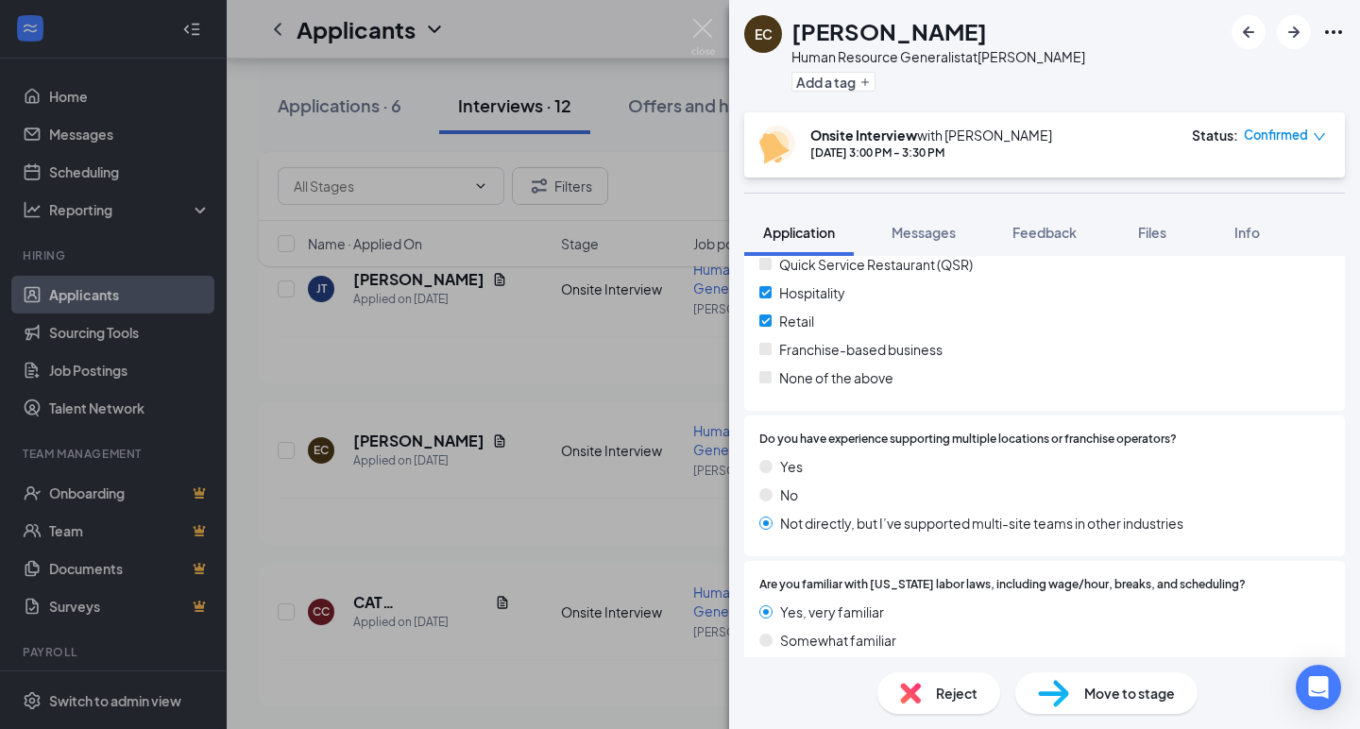
click at [629, 509] on div "EC [PERSON_NAME] Human Resource Generalist at [PERSON_NAME] Add a tag Onsite In…" at bounding box center [680, 364] width 1360 height 729
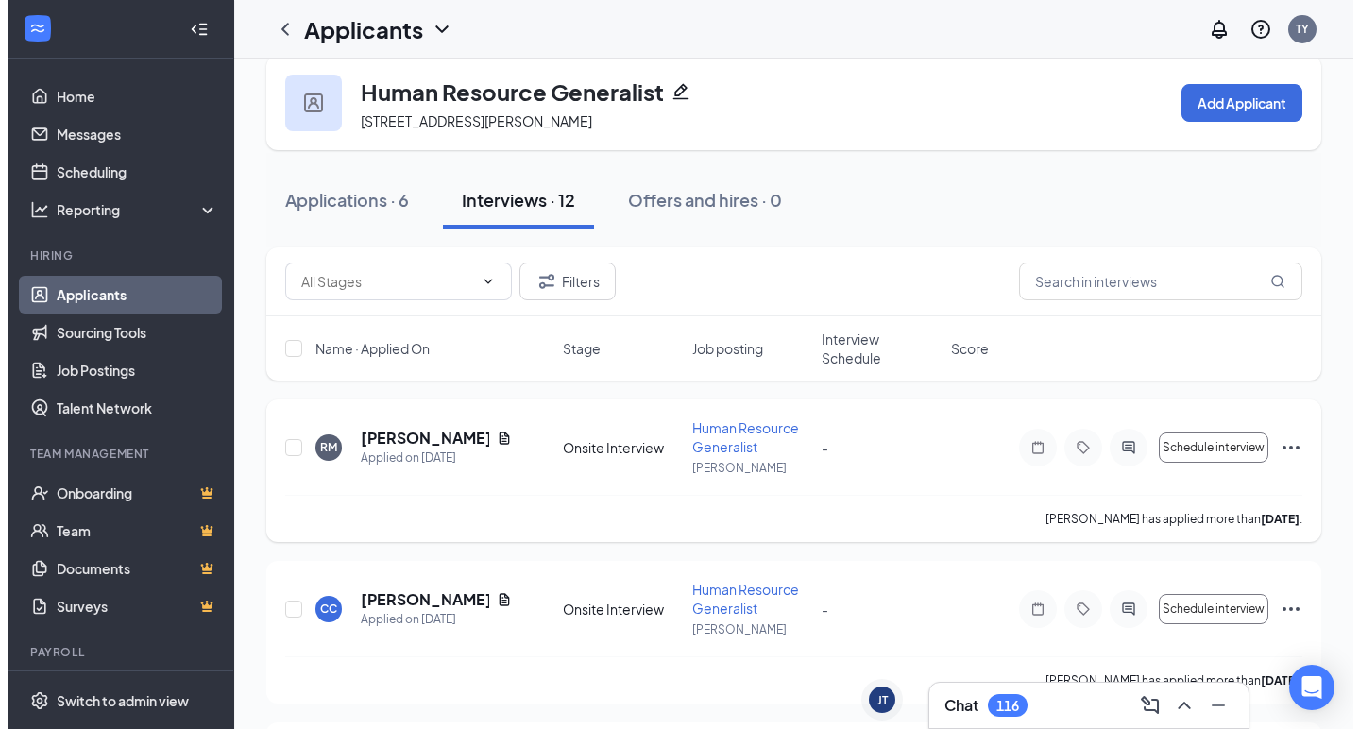
scroll to position [13, 0]
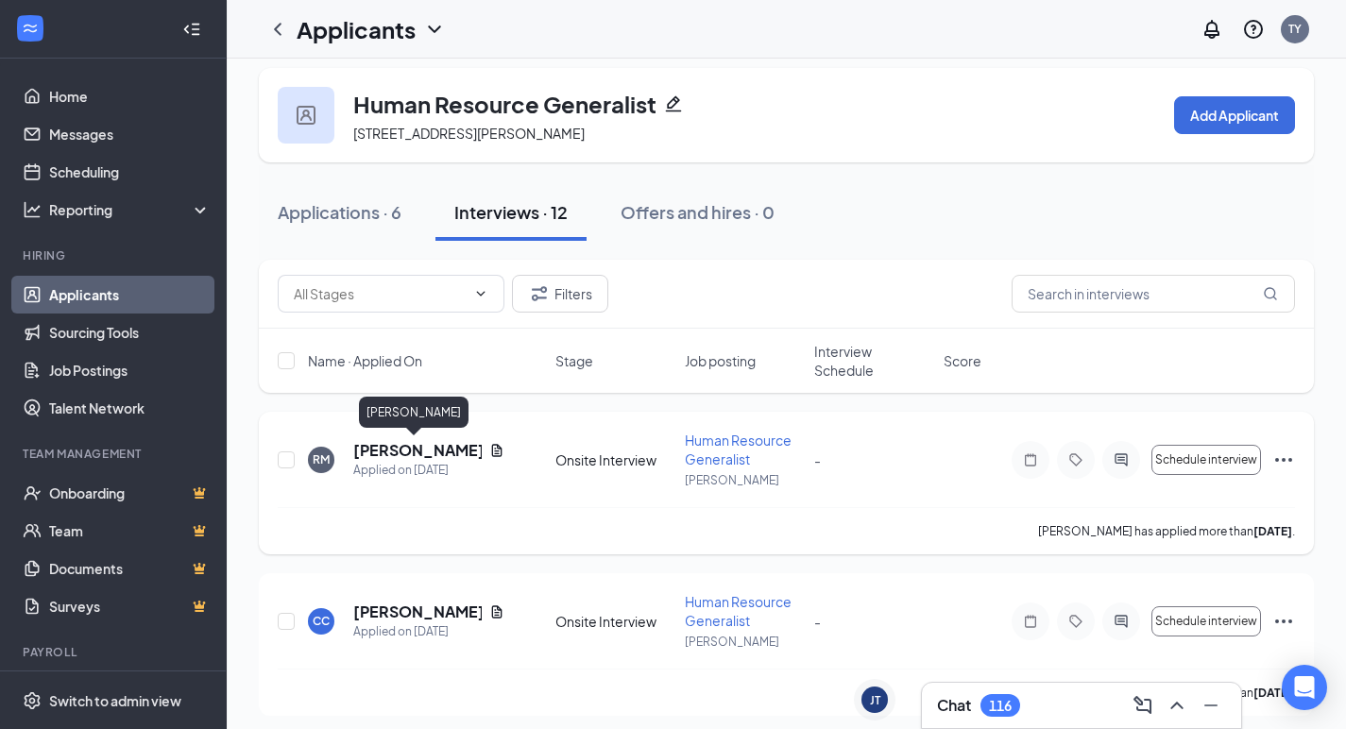
click at [402, 446] on h5 "[PERSON_NAME]" at bounding box center [417, 450] width 128 height 21
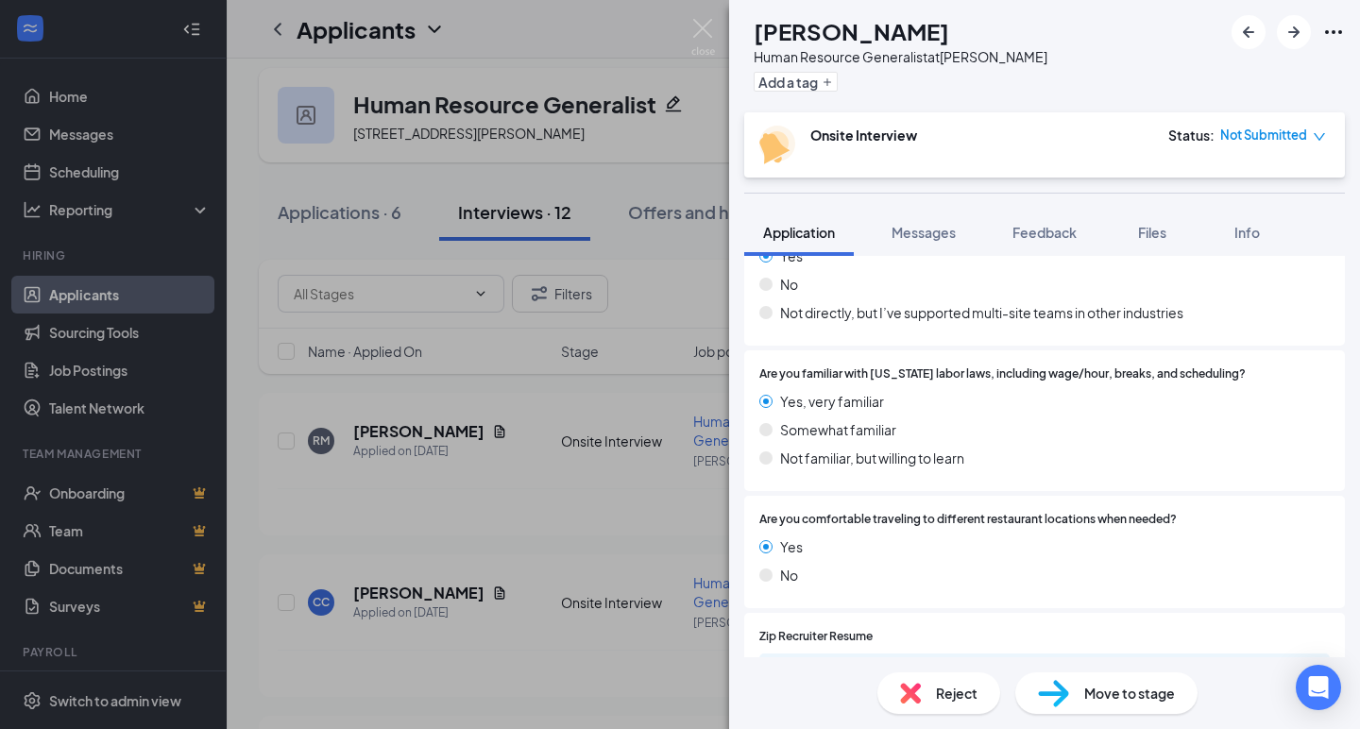
scroll to position [1245, 0]
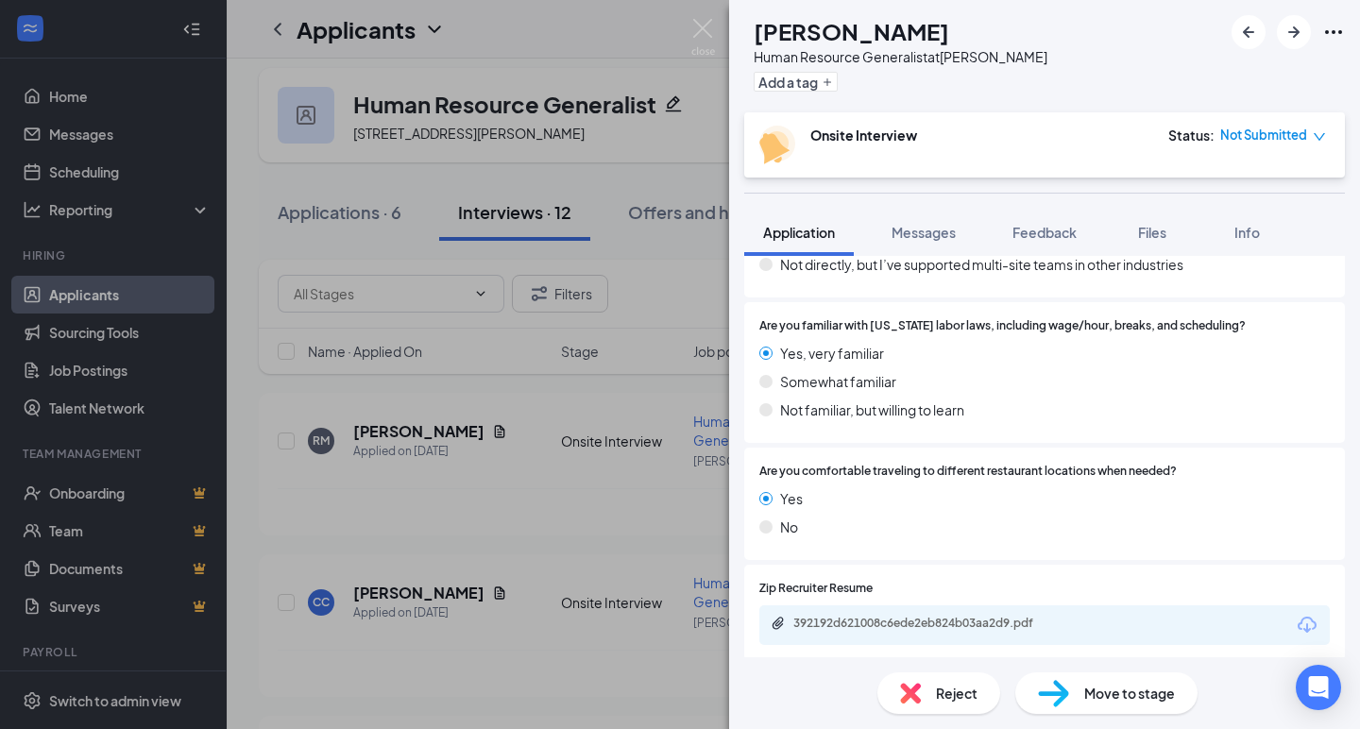
click at [940, 605] on div "392192d621008c6ede2eb824b03aa2d9.pdf" at bounding box center [1044, 625] width 570 height 40
click at [939, 616] on div "392192d621008c6ede2eb824b03aa2d9.pdf" at bounding box center [925, 623] width 264 height 15
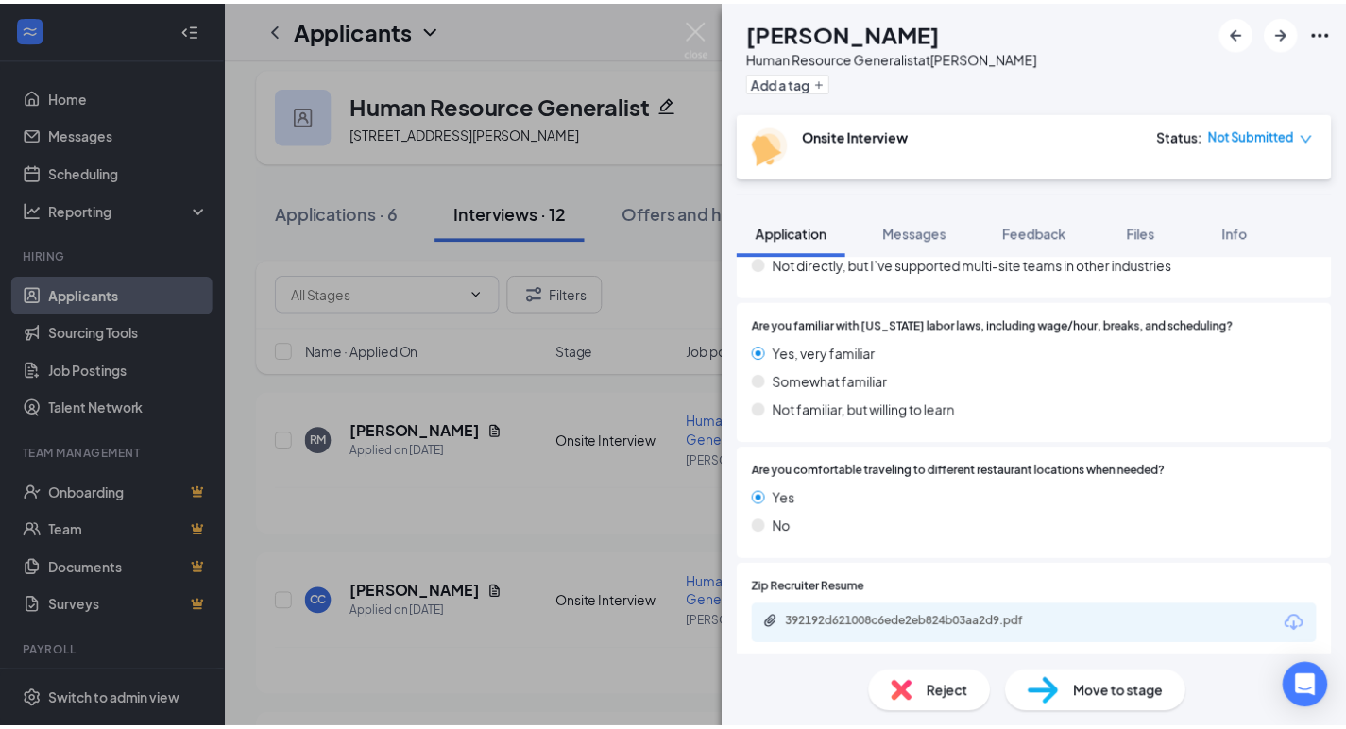
scroll to position [1237, 0]
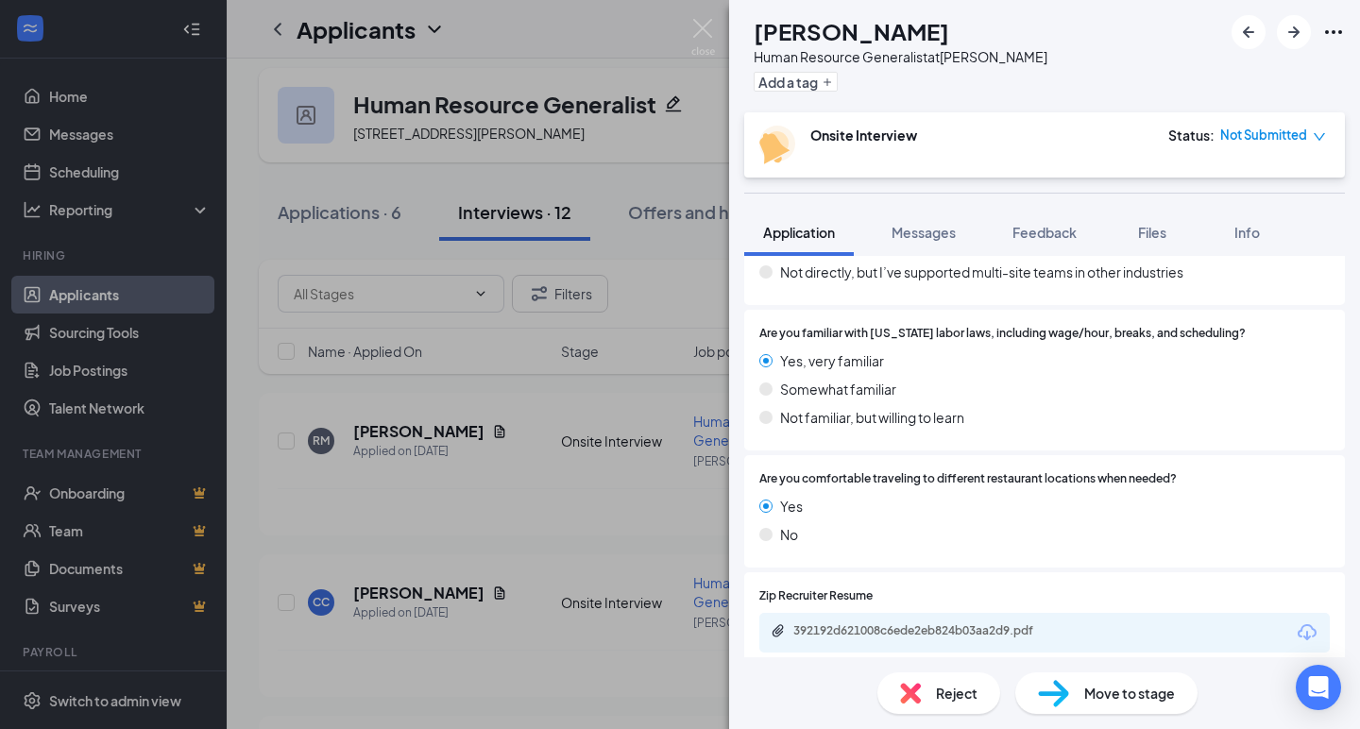
click at [631, 443] on div "RM [PERSON_NAME] Human Resource Generalist at [PERSON_NAME] Add a tag Onsite In…" at bounding box center [680, 364] width 1360 height 729
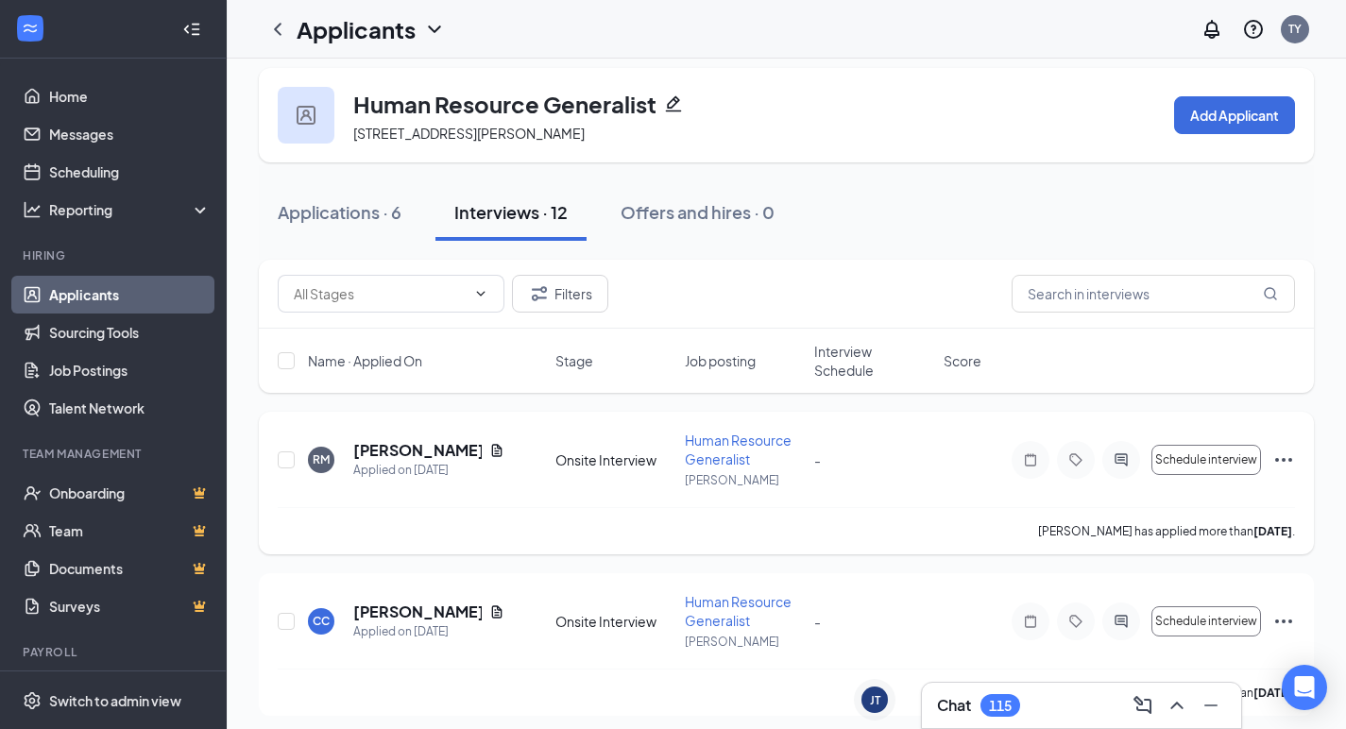
click at [609, 537] on div "[PERSON_NAME] has applied more than [DATE] ." at bounding box center [786, 530] width 1017 height 47
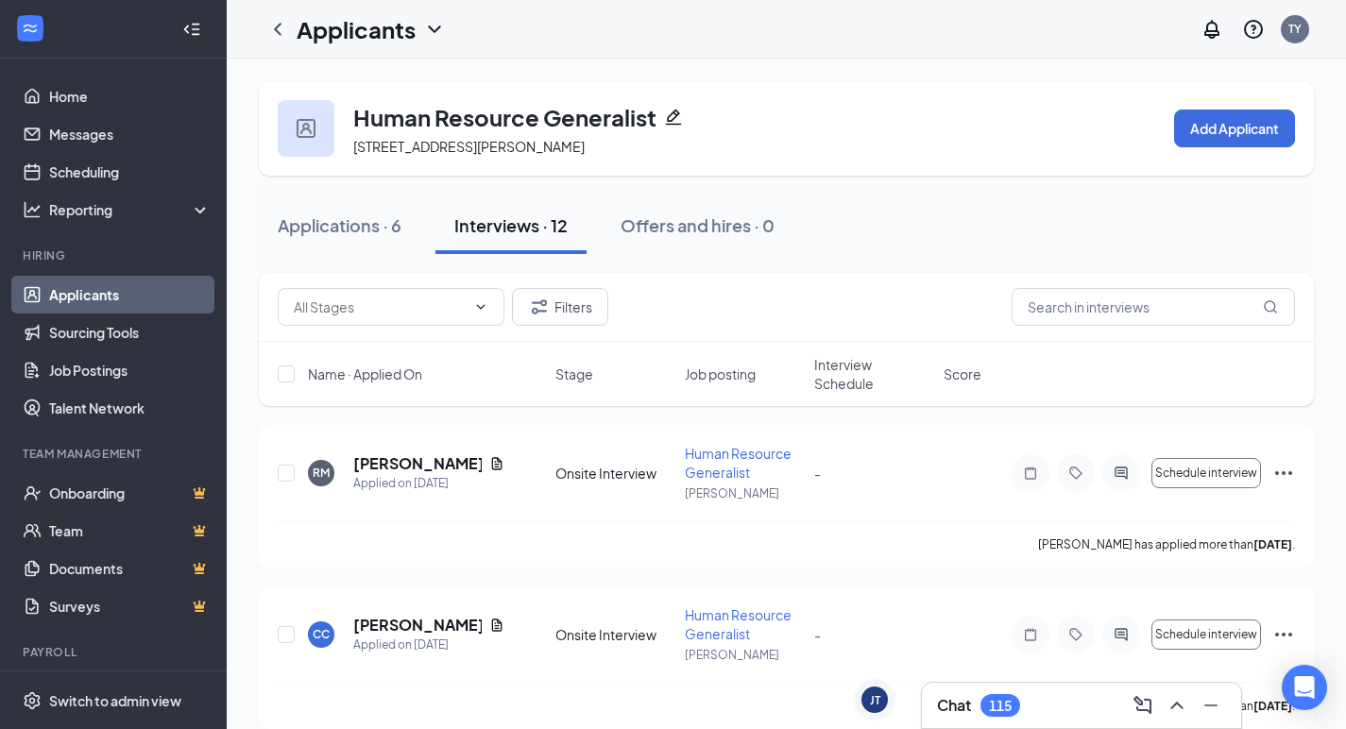
scroll to position [24, 0]
